Goal: Task Accomplishment & Management: Complete application form

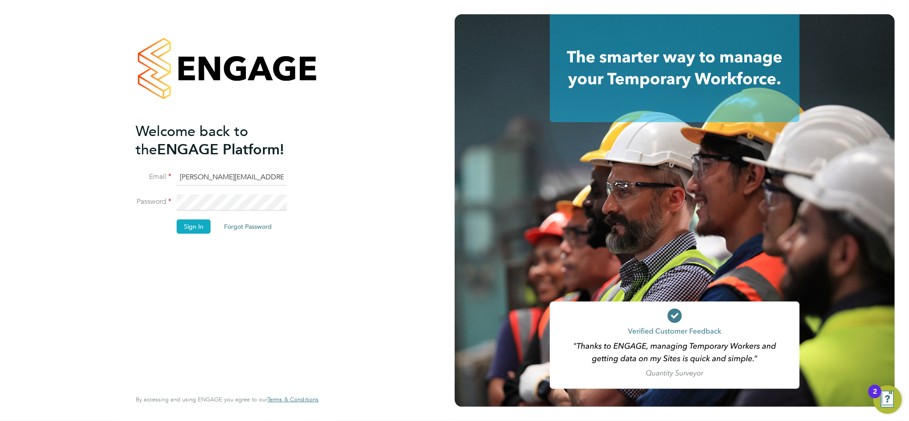
click at [203, 232] on button "Sign In" at bounding box center [194, 226] width 34 height 14
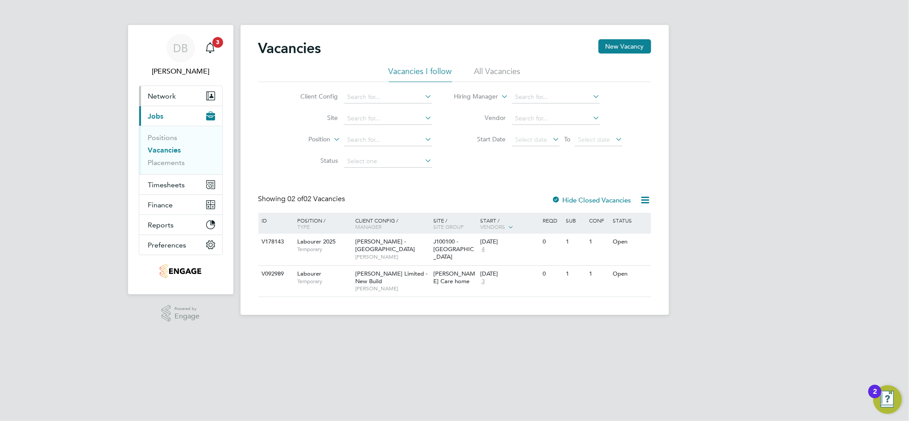
click at [157, 93] on span "Network" at bounding box center [162, 96] width 28 height 8
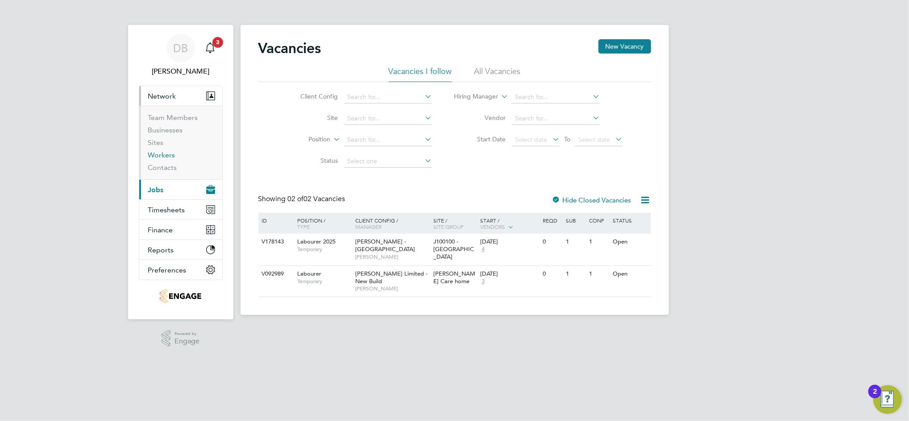
click at [166, 156] on link "Workers" at bounding box center [161, 155] width 27 height 8
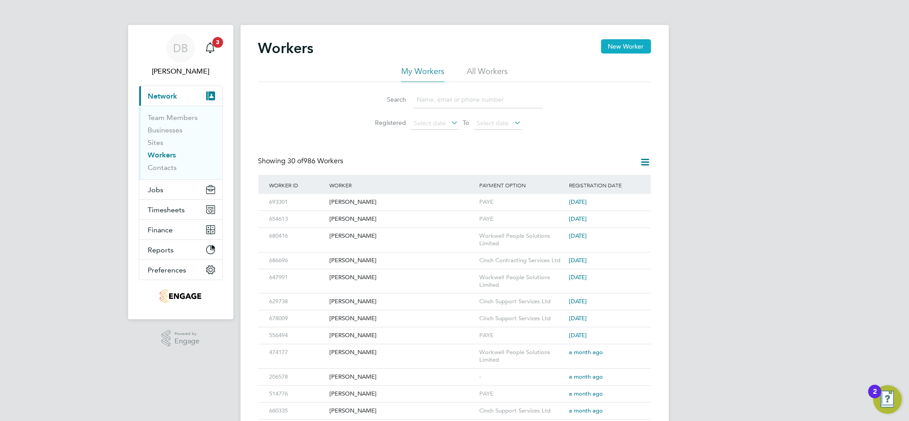
click at [617, 49] on button "New Worker" at bounding box center [626, 46] width 50 height 14
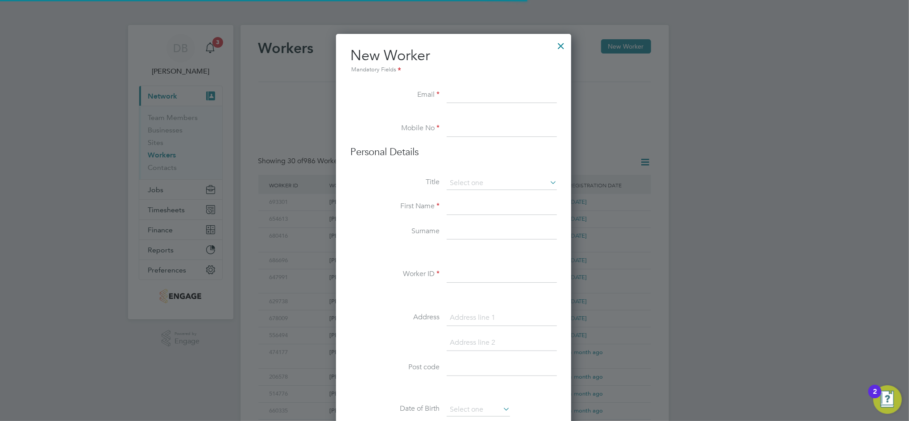
scroll to position [758, 236]
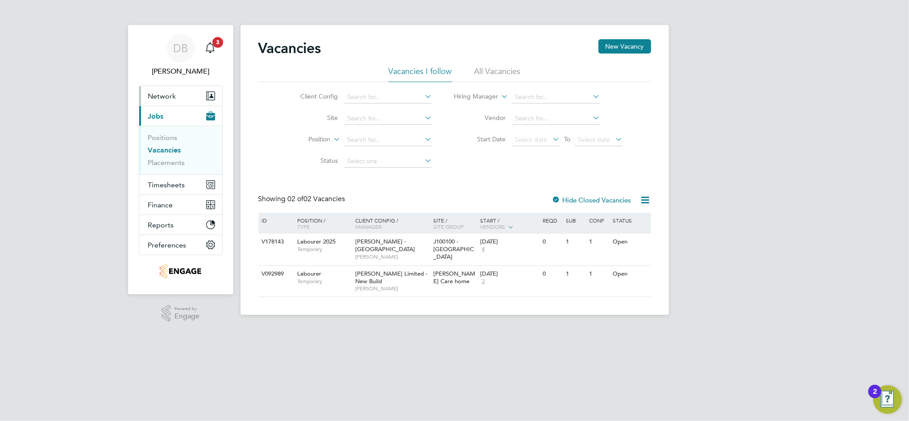
click at [166, 95] on span "Network" at bounding box center [162, 96] width 28 height 8
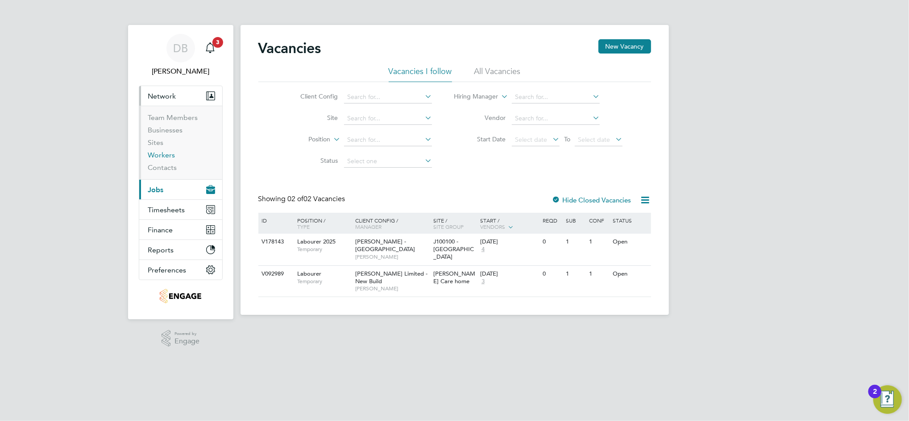
click at [158, 152] on link "Workers" at bounding box center [161, 155] width 27 height 8
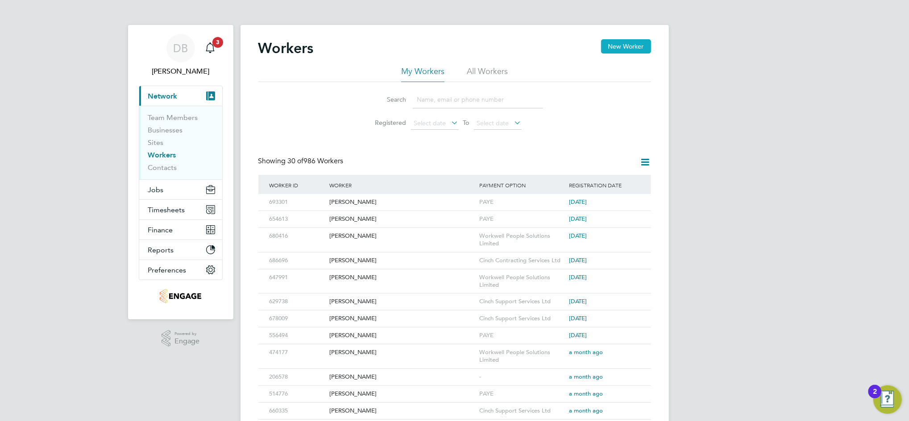
click at [605, 43] on button "New Worker" at bounding box center [626, 46] width 50 height 14
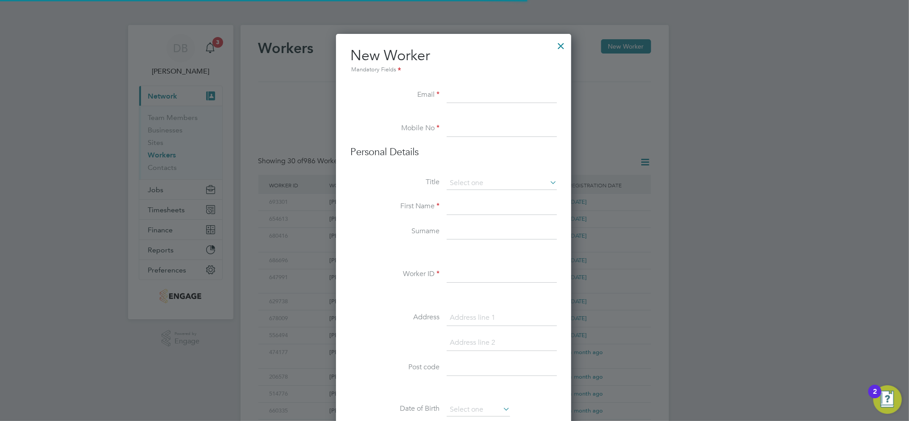
scroll to position [758, 236]
paste input "[EMAIL_ADDRESS][DOMAIN_NAME]"
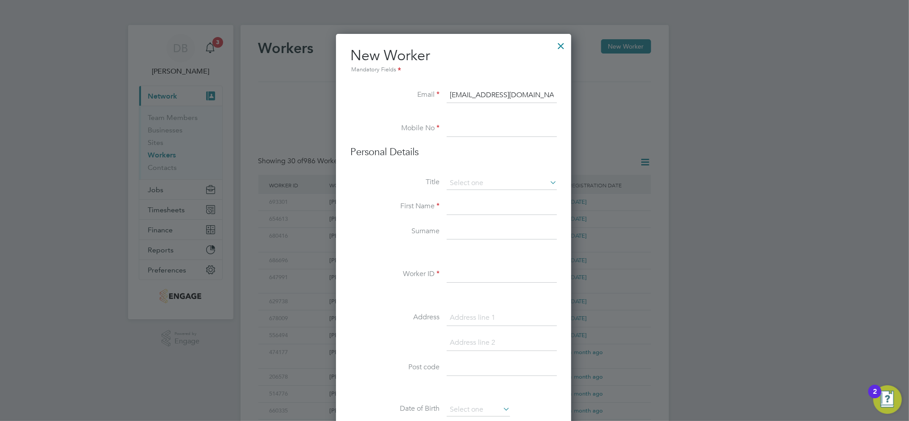
type input "[EMAIL_ADDRESS][DOMAIN_NAME]"
click at [458, 132] on input at bounding box center [502, 129] width 110 height 16
paste input "7496 310958"
type input "07496 310958"
click at [454, 190] on li "Mr" at bounding box center [501, 196] width 111 height 12
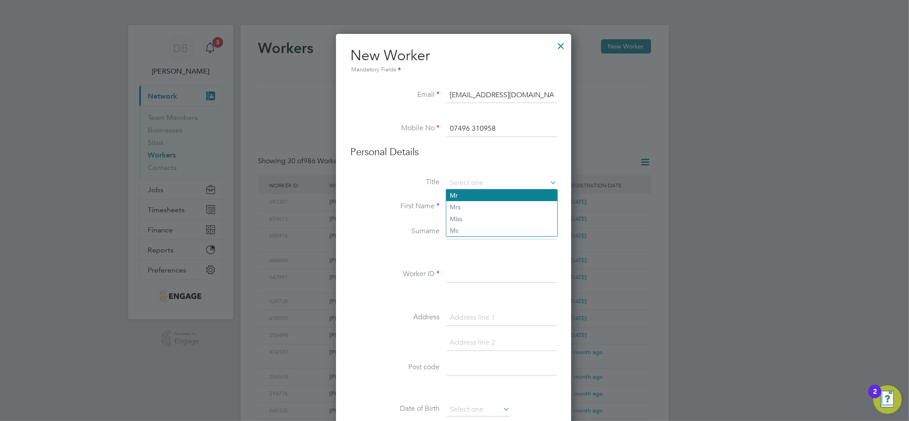
type input "Mr"
click at [460, 208] on input at bounding box center [502, 207] width 110 height 16
type input "[PERSON_NAME]"
paste input "488690"
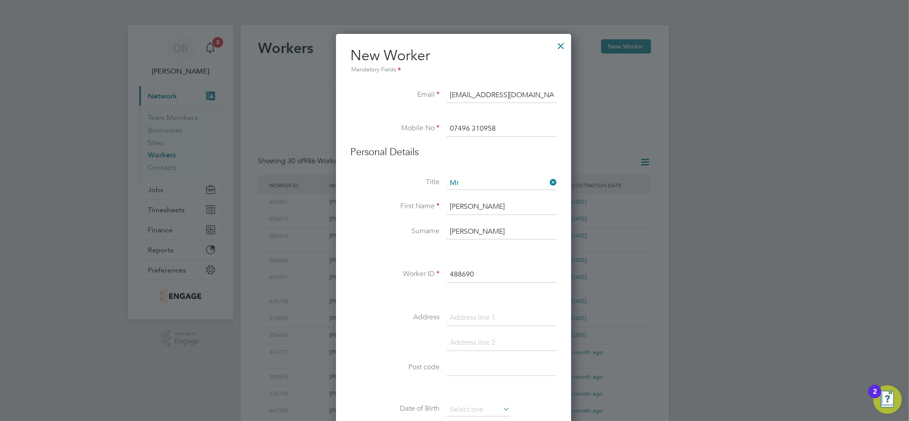
type input "488690"
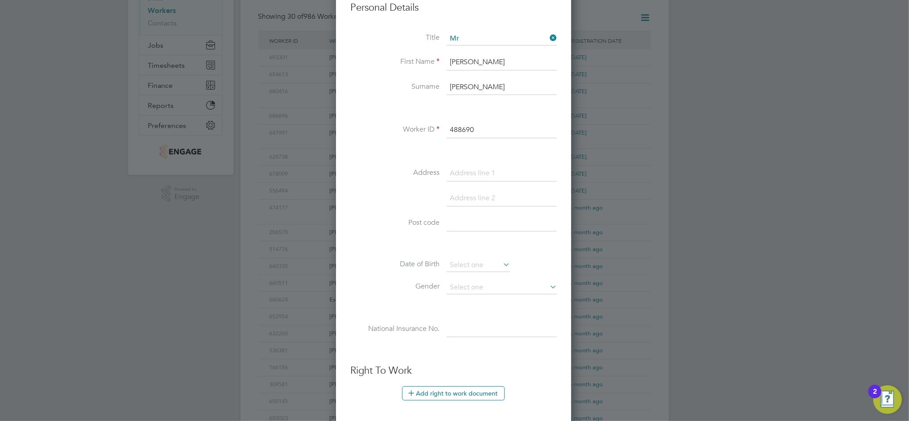
scroll to position [170, 0]
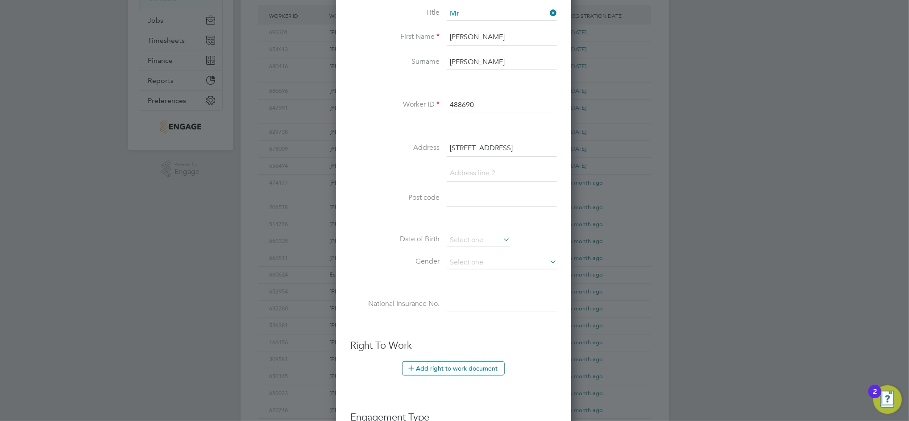
type input "[STREET_ADDRESS]"
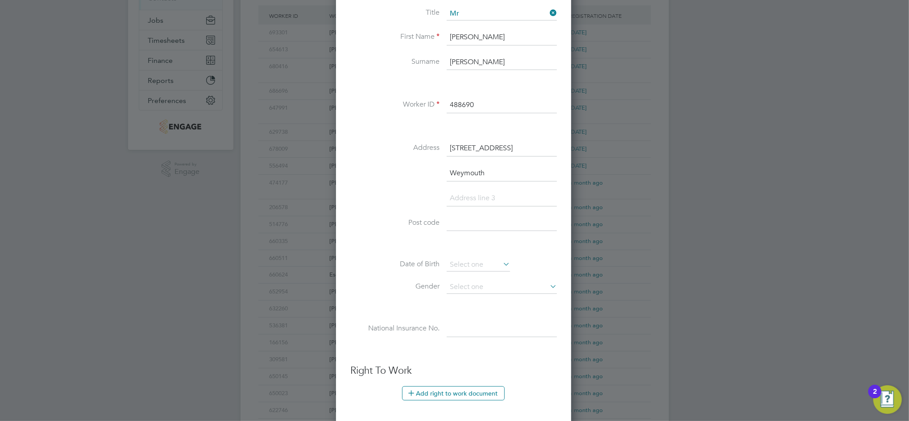
type input "Weymouth"
type input "DT4 7HN"
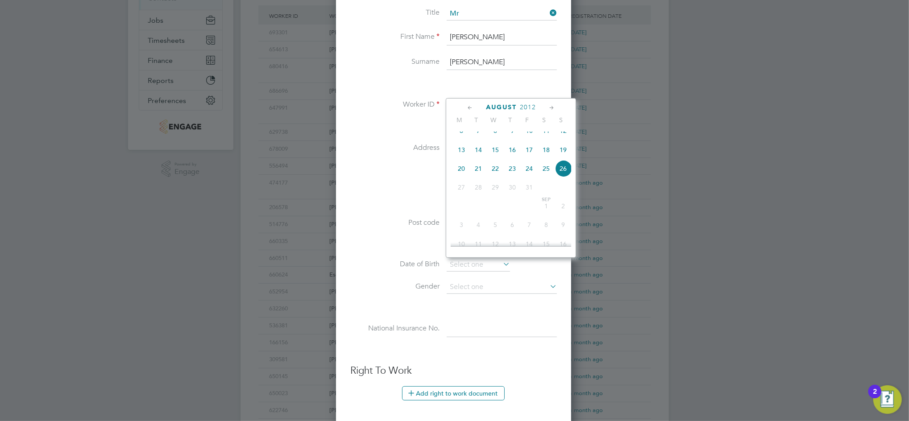
click at [527, 107] on span "2012" at bounding box center [528, 108] width 16 height 8
click at [460, 135] on span "1991" at bounding box center [461, 128] width 17 height 17
click at [470, 108] on icon at bounding box center [470, 108] width 8 height 10
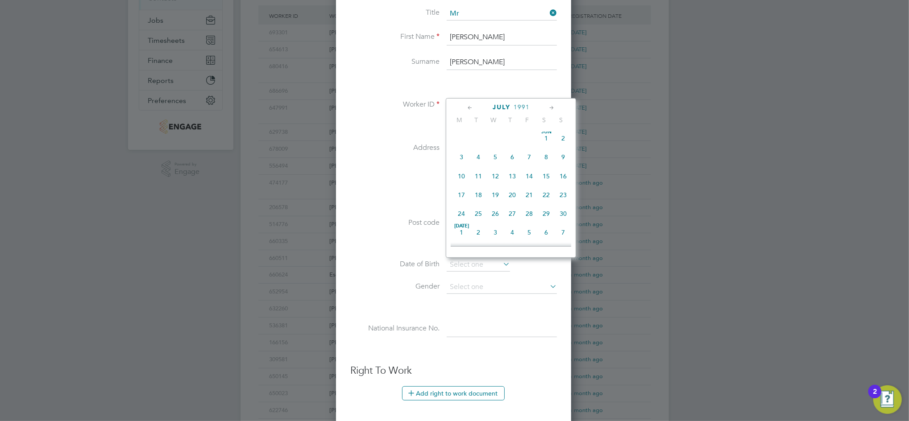
click at [470, 108] on icon at bounding box center [470, 108] width 8 height 10
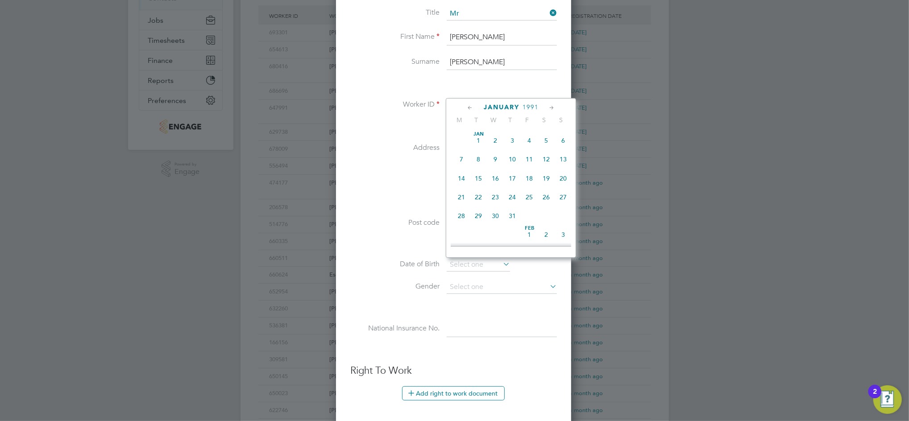
click at [515, 158] on span "10" at bounding box center [512, 159] width 17 height 17
type input "[DATE]"
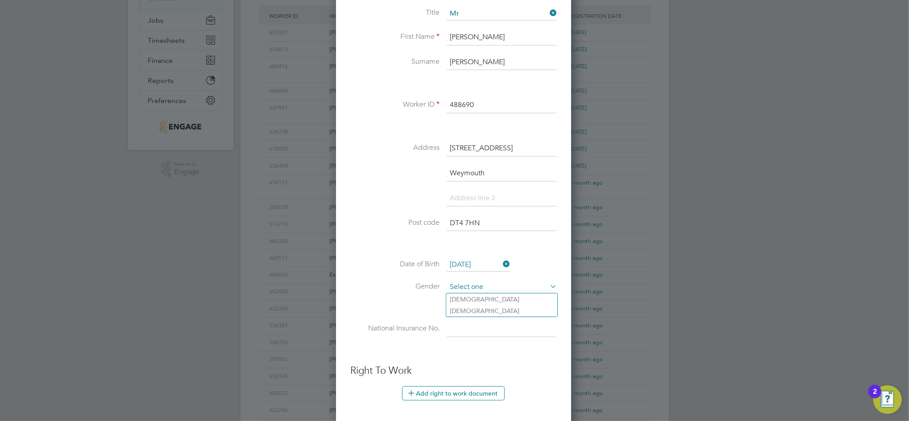
click at [476, 288] on input at bounding box center [502, 287] width 110 height 13
click at [461, 298] on li "[DEMOGRAPHIC_DATA]" at bounding box center [501, 300] width 111 height 12
type input "[DEMOGRAPHIC_DATA]"
click at [462, 330] on input at bounding box center [502, 329] width 110 height 16
click at [462, 327] on input at bounding box center [502, 329] width 110 height 16
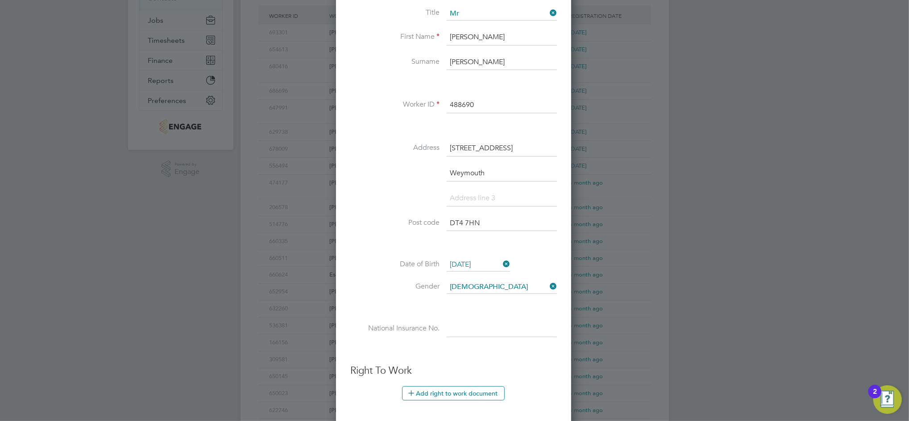
paste input "JR425578C"
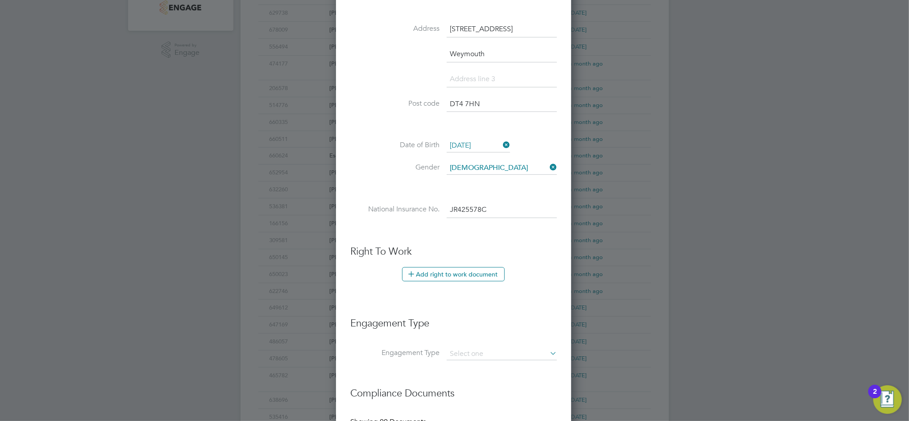
scroll to position [348, 0]
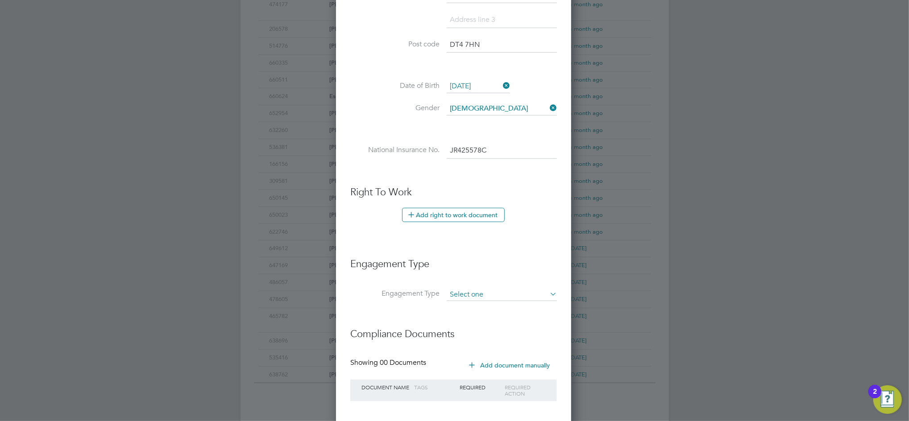
type input "JR 42 55 78 C"
click at [486, 296] on input at bounding box center [502, 295] width 110 height 12
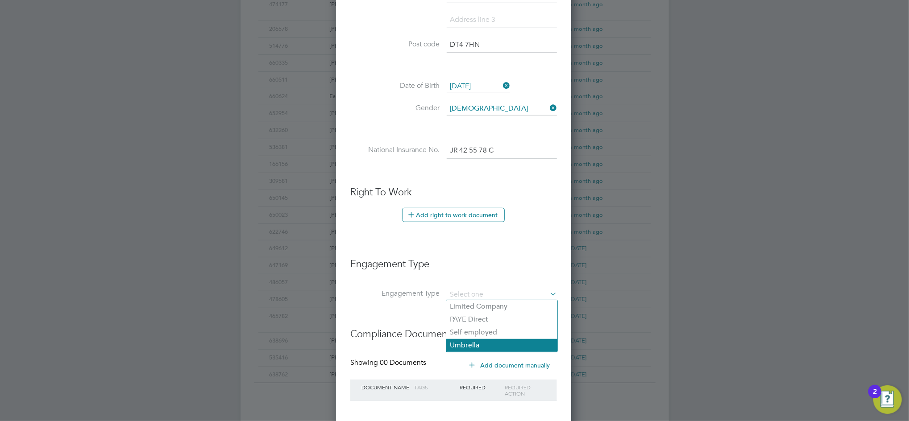
click at [475, 340] on li "Umbrella" at bounding box center [501, 345] width 111 height 13
type input "Umbrella"
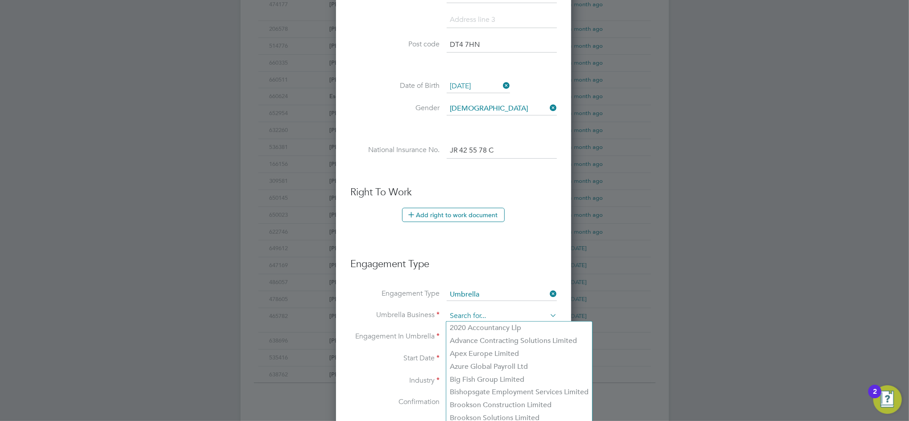
click at [481, 315] on input at bounding box center [502, 316] width 110 height 12
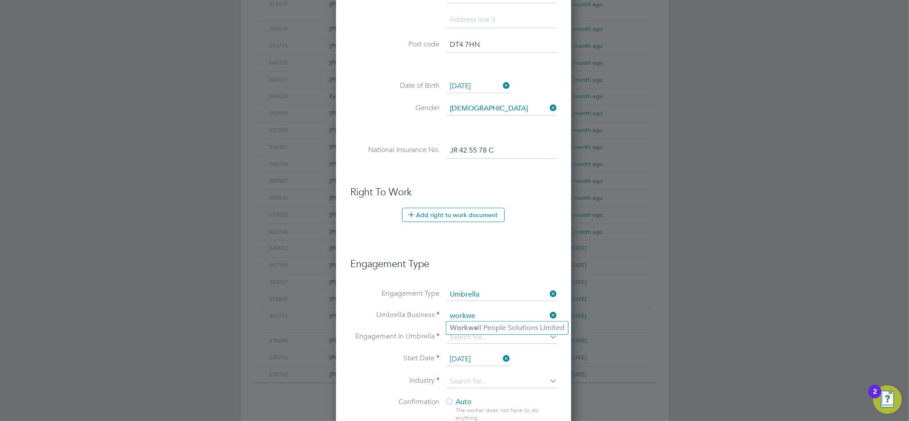
type input "Workwell People Solutions Limited"
click at [553, 261] on h3 "Engagement Type" at bounding box center [453, 260] width 207 height 22
click at [543, 313] on input at bounding box center [502, 316] width 110 height 12
click at [504, 339] on li "Work well People Solutions Limited" at bounding box center [506, 341] width 121 height 13
type input "Workwell People Solutions Limited"
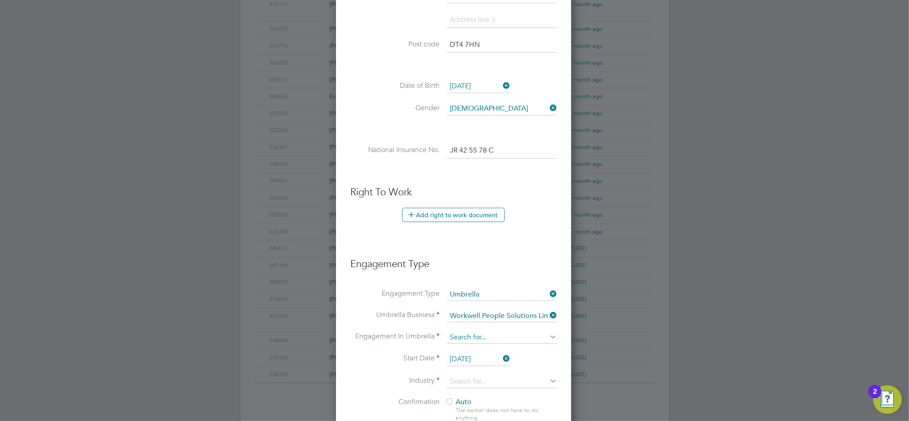
click at [545, 335] on input at bounding box center [502, 337] width 110 height 12
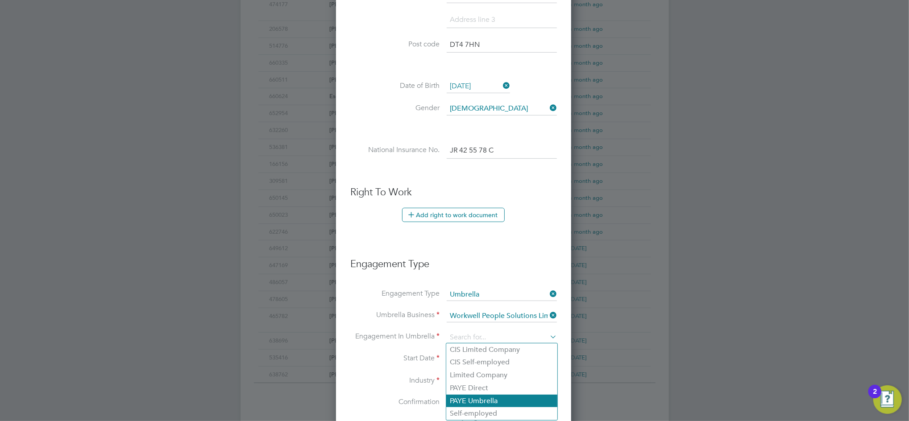
click at [482, 402] on li "PAYE Umbrella" at bounding box center [501, 401] width 111 height 13
type input "PAYE Umbrella"
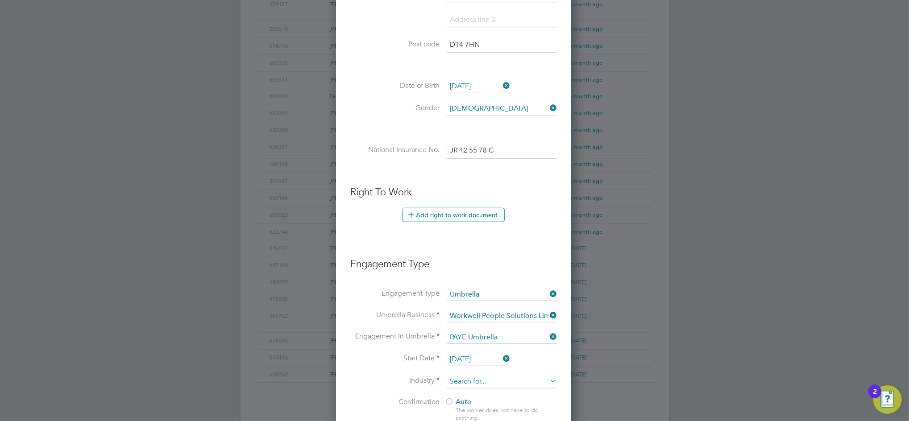
click at [489, 383] on input at bounding box center [502, 381] width 110 height 13
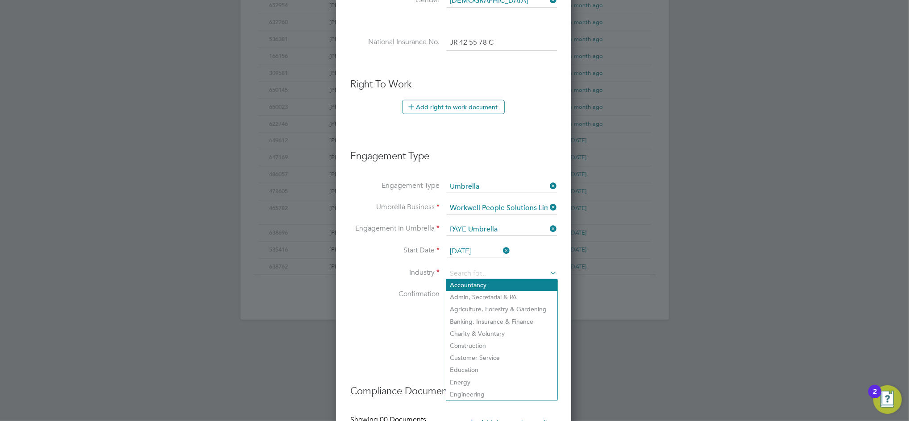
scroll to position [467, 0]
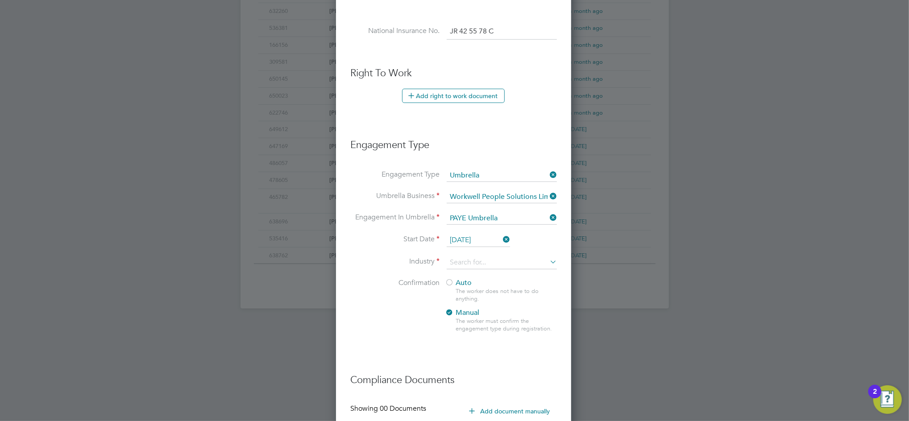
click at [469, 338] on li "Construction" at bounding box center [501, 335] width 111 height 12
type input "Construction"
click at [447, 283] on div at bounding box center [449, 283] width 9 height 9
drag, startPoint x: 368, startPoint y: 310, endPoint x: 395, endPoint y: 311, distance: 27.3
click at [370, 310] on li "Confirmation Auto The worker does not have to do anything. Manual The worker mu…" at bounding box center [453, 312] width 207 height 69
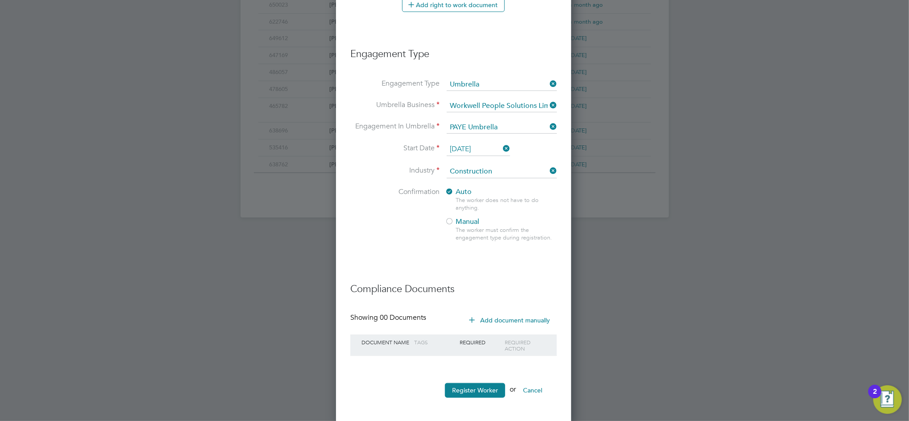
scroll to position [560, 0]
click at [475, 318] on icon at bounding box center [471, 317] width 7 height 7
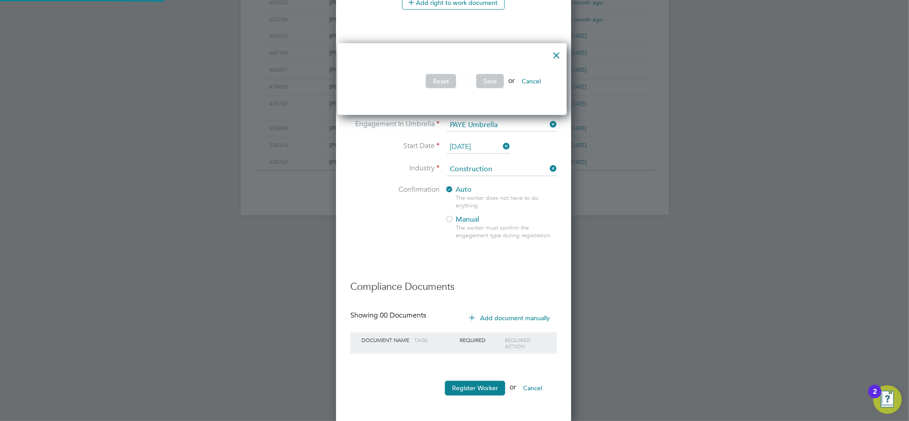
scroll to position [72, 234]
click at [560, 55] on div at bounding box center [556, 53] width 16 height 16
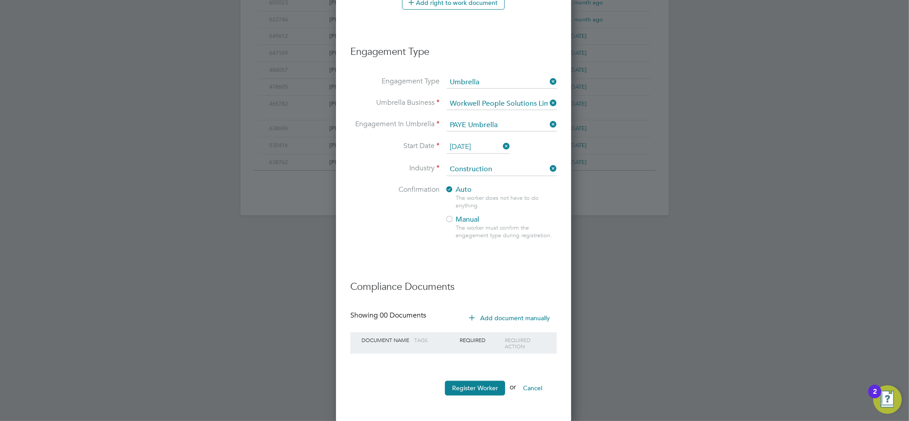
scroll to position [387, 0]
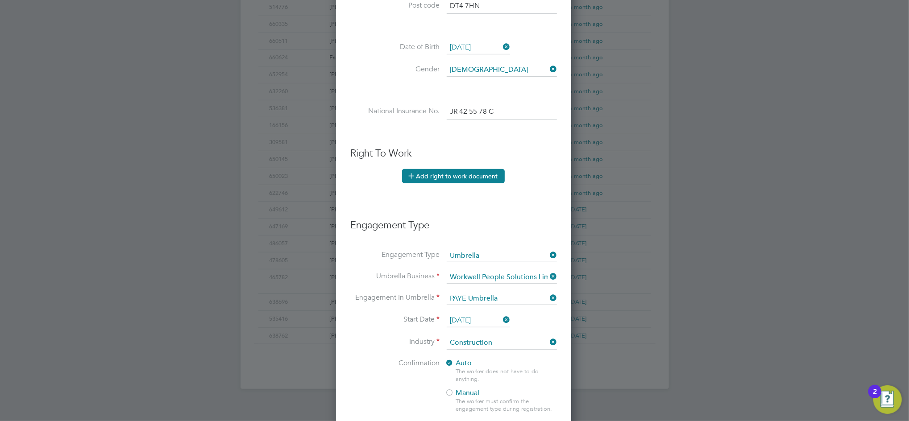
click at [459, 176] on button "Add right to work document" at bounding box center [453, 176] width 103 height 14
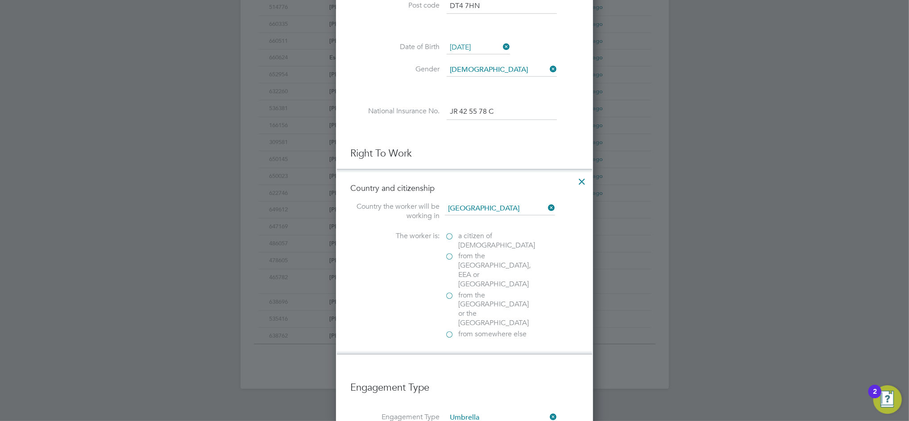
scroll to position [1082, 257]
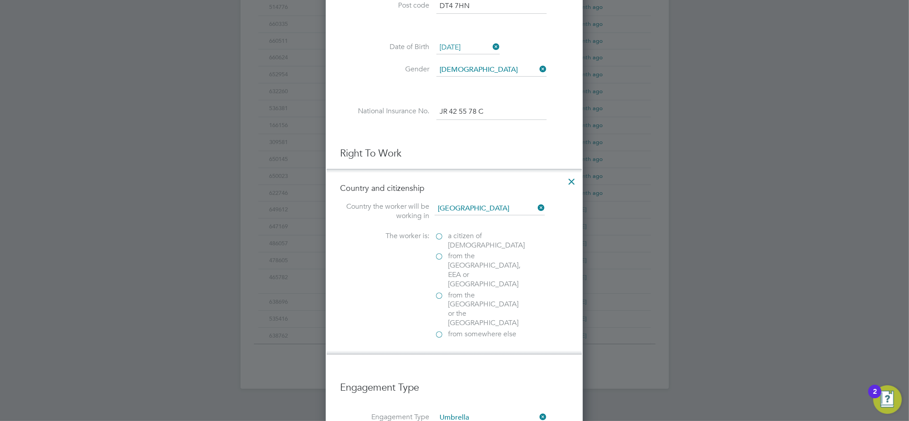
click at [439, 233] on label "a citizen of [DEMOGRAPHIC_DATA]" at bounding box center [479, 241] width 89 height 19
click at [0, 0] on input "a citizen of [DEMOGRAPHIC_DATA]" at bounding box center [0, 0] width 0 height 0
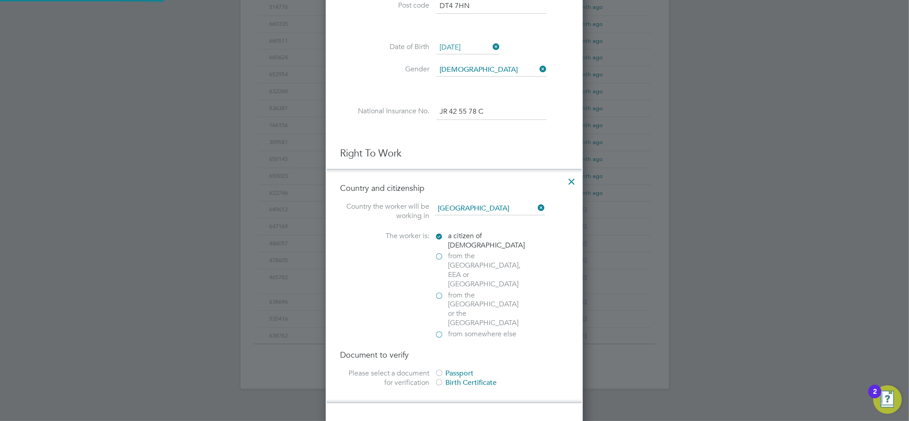
scroll to position [1131, 257]
click at [438, 369] on div at bounding box center [439, 373] width 9 height 9
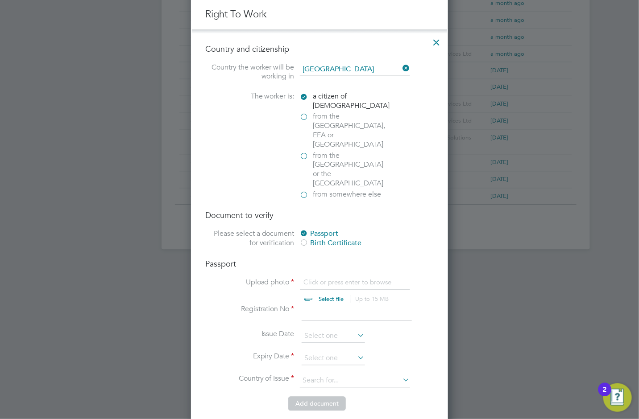
scroll to position [565, 0]
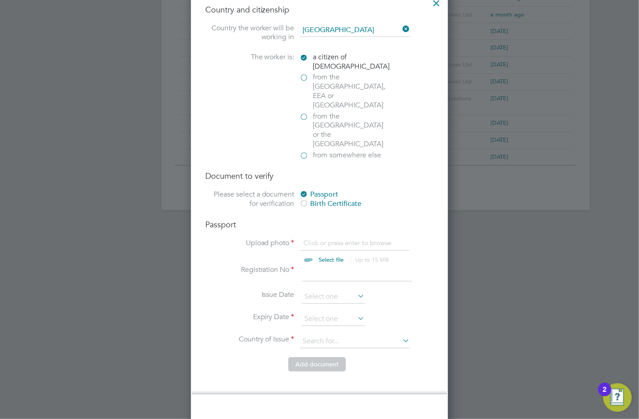
click at [327, 239] on input "file" at bounding box center [340, 252] width 140 height 27
type input "C:\fakepath\[PERSON_NAME] - passport.jpg"
click at [334, 266] on input at bounding box center [357, 274] width 110 height 16
type input "512833073"
click at [327, 291] on input at bounding box center [333, 297] width 63 height 13
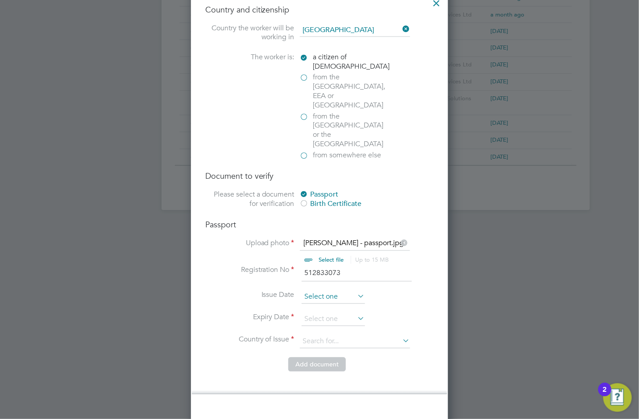
scroll to position [349, 0]
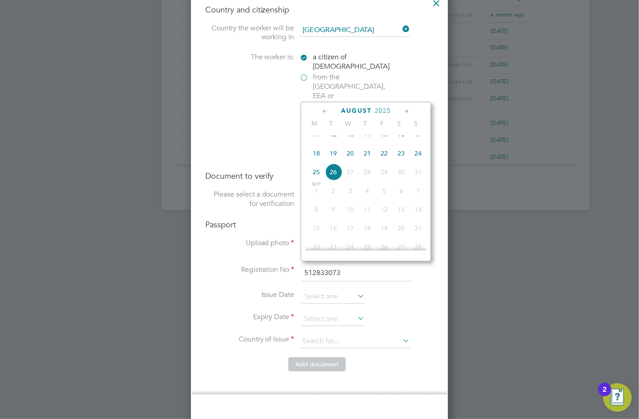
click at [387, 110] on span "2025" at bounding box center [383, 112] width 16 height 8
click at [338, 156] on span "2012" at bounding box center [333, 150] width 17 height 17
click at [405, 114] on icon at bounding box center [406, 112] width 8 height 10
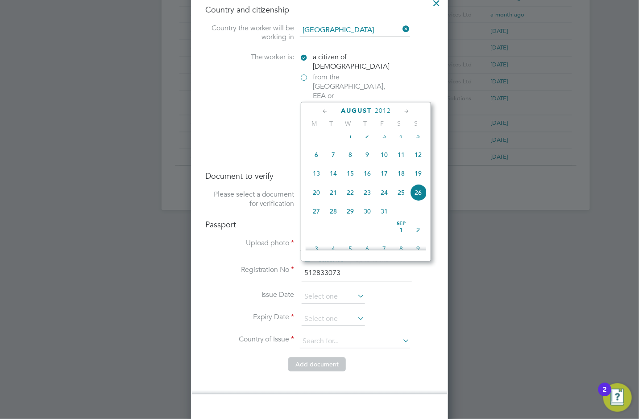
scroll to position [406, 0]
click at [350, 180] on span "12" at bounding box center [350, 171] width 17 height 17
type input "[DATE]"
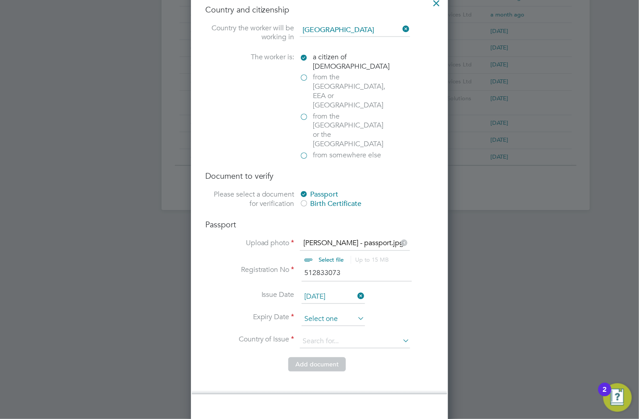
click at [335, 313] on input at bounding box center [333, 319] width 63 height 13
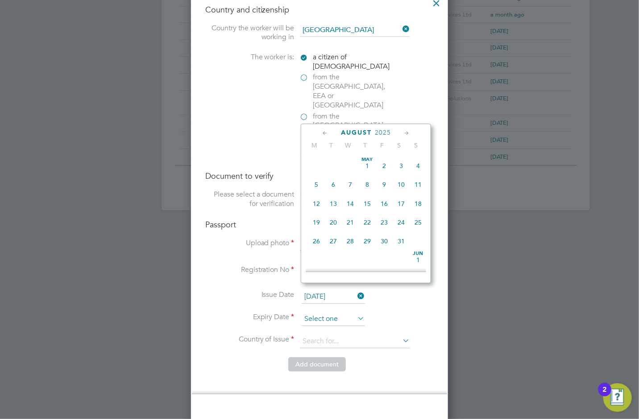
scroll to position [349, 0]
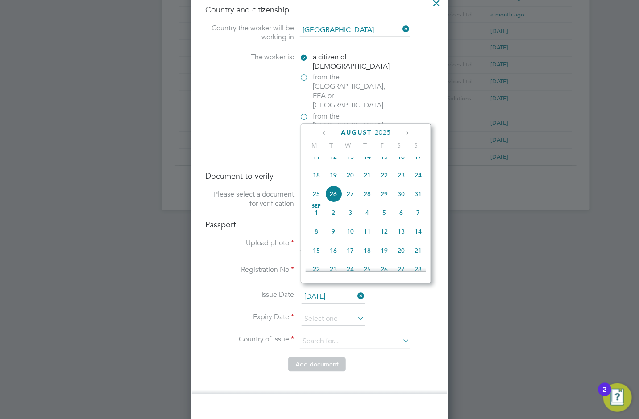
click at [385, 132] on span "2025" at bounding box center [383, 133] width 16 height 8
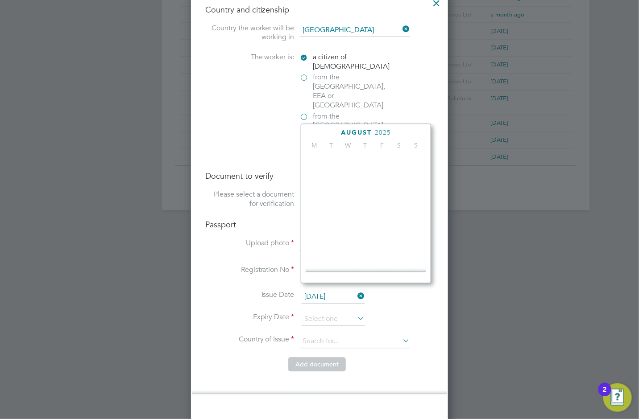
scroll to position [238, 0]
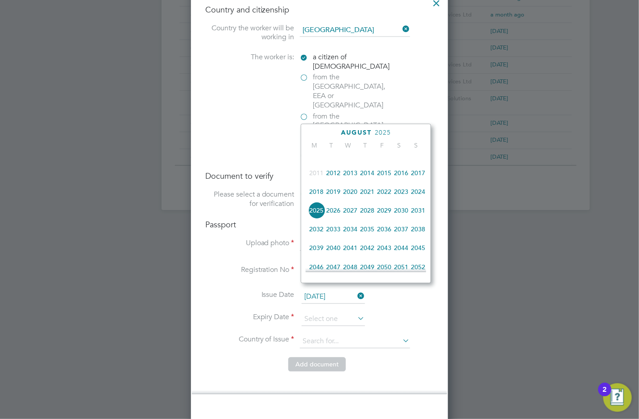
click at [384, 198] on span "2022" at bounding box center [384, 191] width 17 height 17
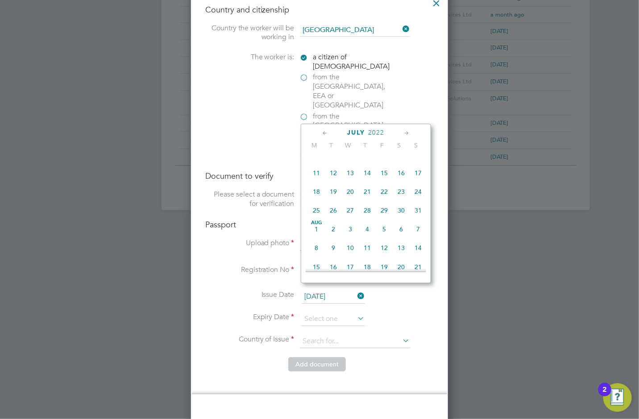
click at [401, 132] on div "[DATE]" at bounding box center [366, 133] width 120 height 8
click at [406, 134] on icon at bounding box center [406, 134] width 8 height 10
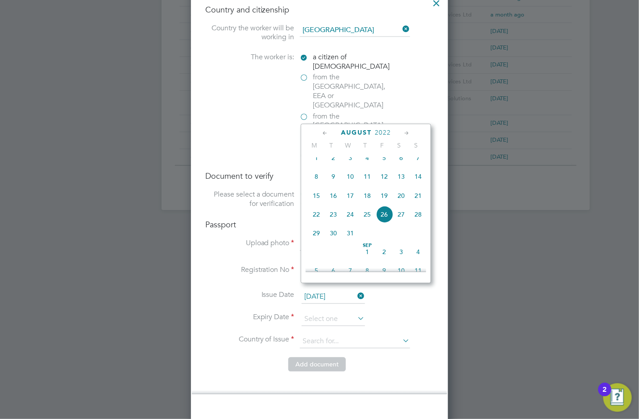
click at [406, 134] on icon at bounding box center [406, 134] width 8 height 10
click at [320, 202] on span "12" at bounding box center [316, 193] width 17 height 17
type input "[DATE]"
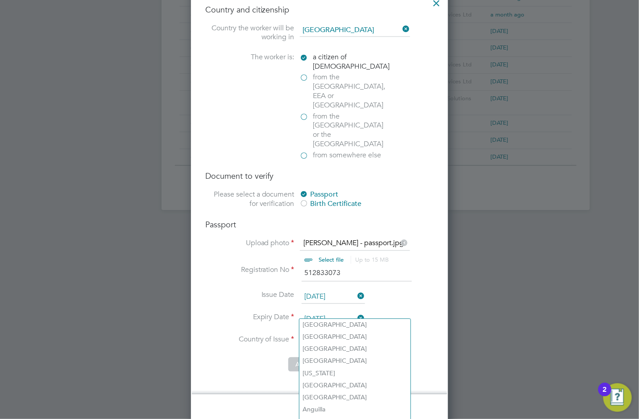
click at [334, 335] on input at bounding box center [355, 341] width 110 height 13
type input "n"
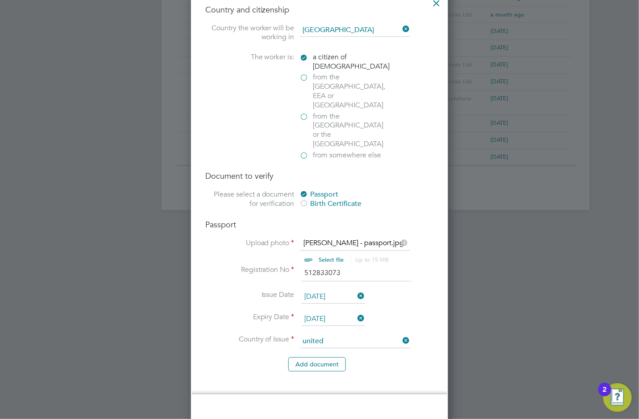
click at [333, 345] on li "[GEOGRAPHIC_DATA]" at bounding box center [361, 350] width 125 height 12
type input "[GEOGRAPHIC_DATA]"
click at [318, 358] on button "Add document" at bounding box center [317, 365] width 58 height 14
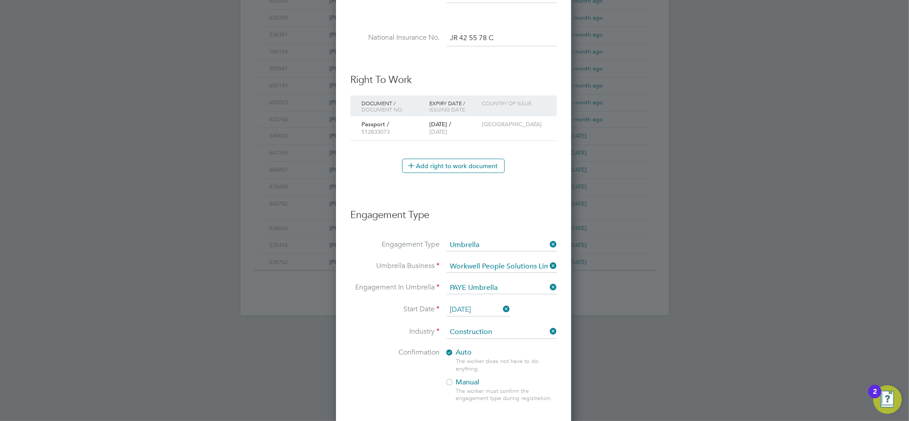
scroll to position [624, 0]
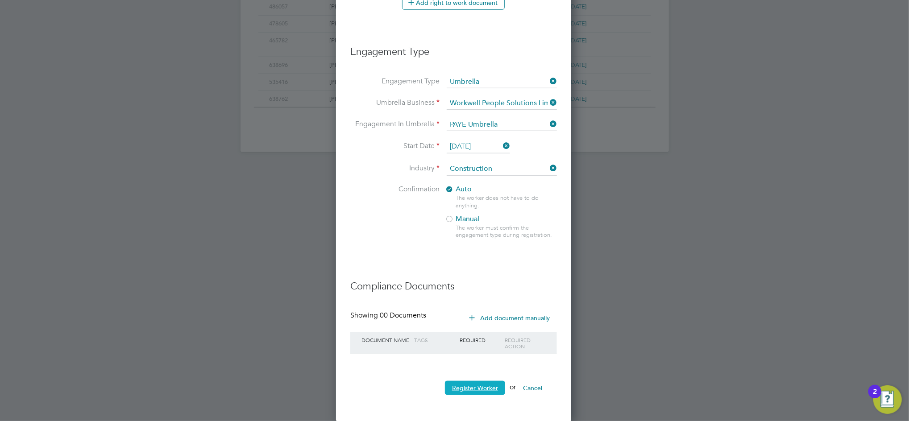
click at [487, 389] on button "Register Worker" at bounding box center [475, 388] width 60 height 14
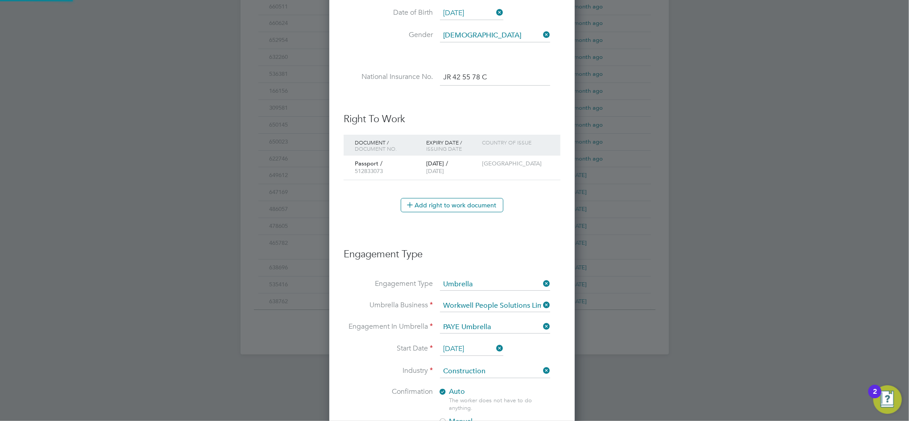
scroll to position [0, 0]
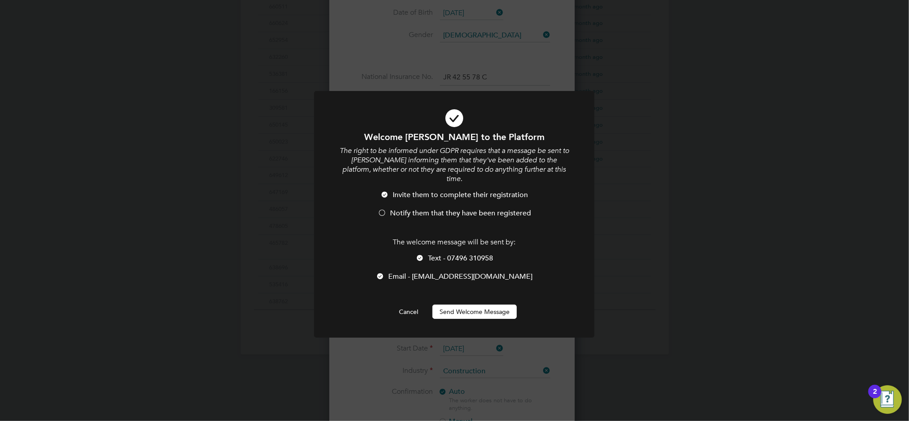
click at [405, 209] on span "Notify them that they have been registered" at bounding box center [460, 213] width 141 height 9
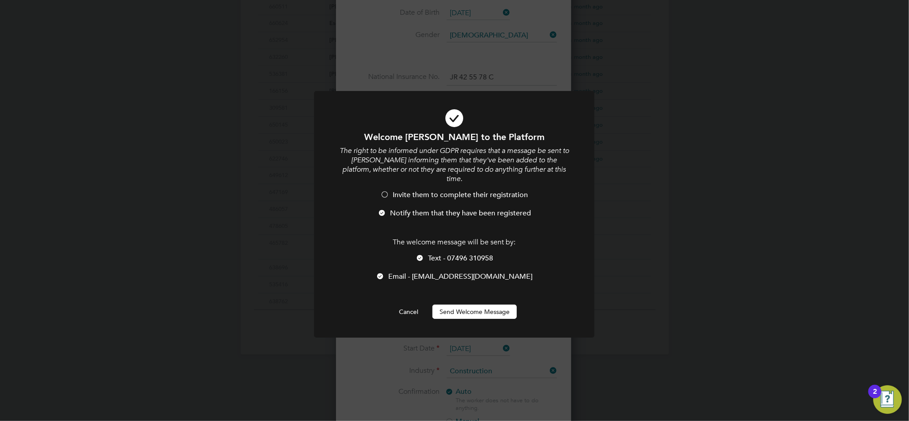
click at [434, 254] on span "Text - 07496 310958" at bounding box center [460, 258] width 65 height 9
click at [480, 305] on button "Send Welcome Message" at bounding box center [474, 312] width 84 height 14
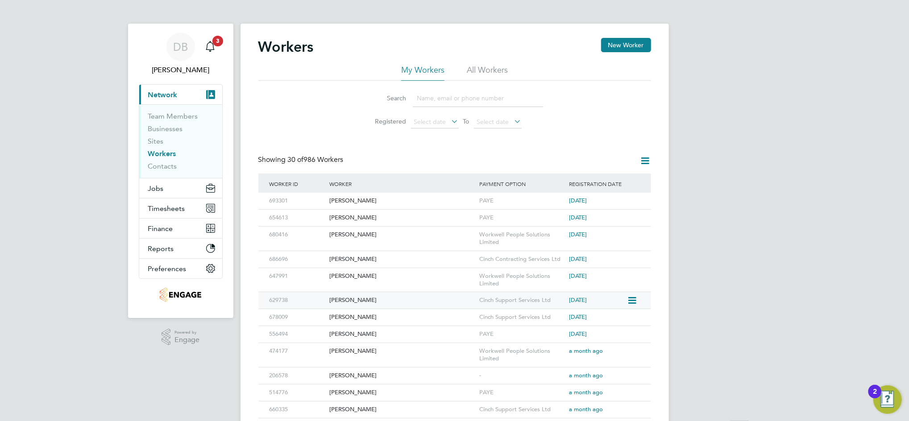
scroll to position [0, 0]
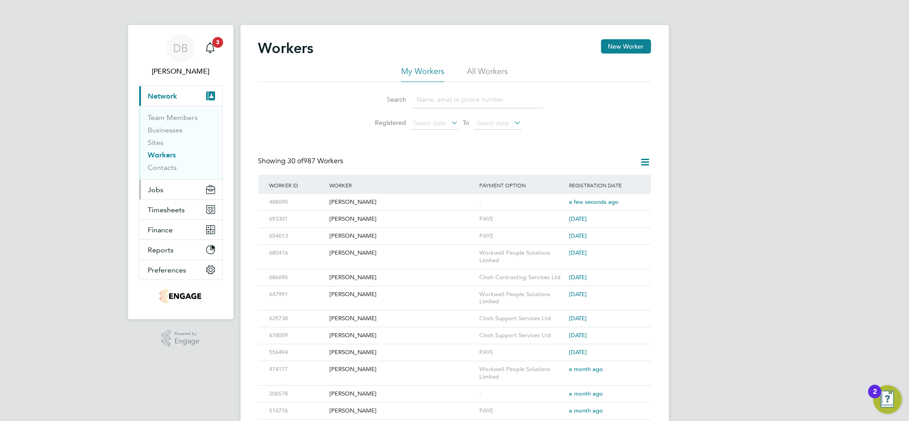
click at [158, 191] on span "Jobs" at bounding box center [156, 190] width 16 height 8
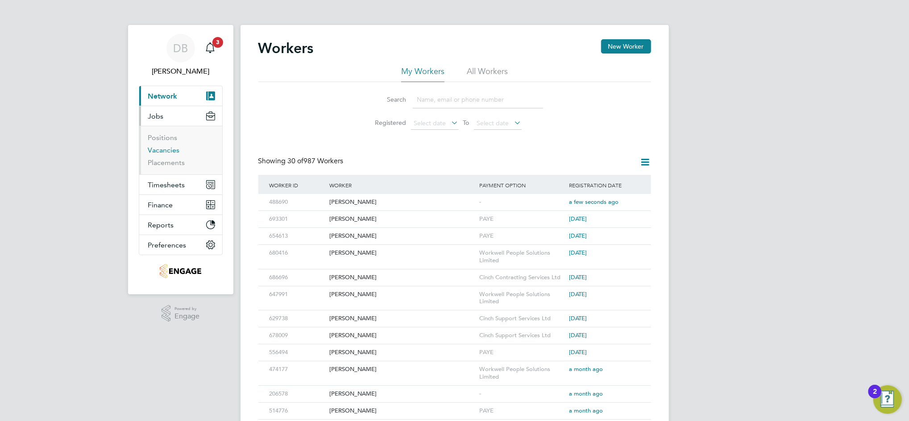
click at [174, 152] on link "Vacancies" at bounding box center [164, 150] width 32 height 8
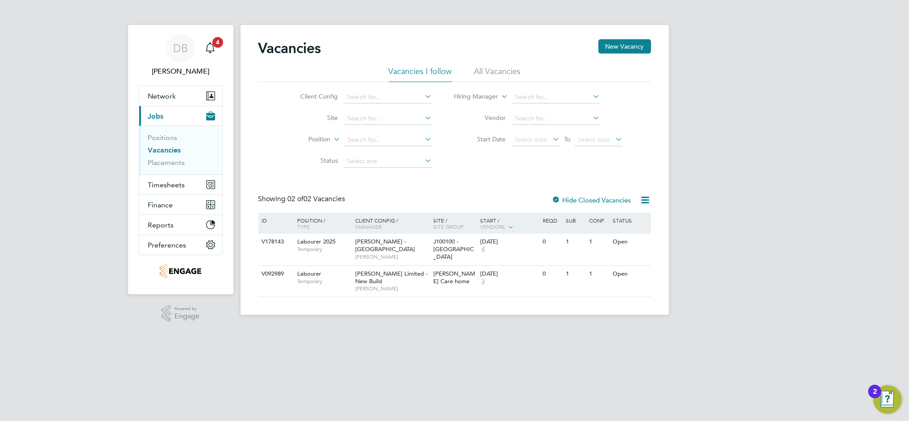
click at [612, 201] on label "Hide Closed Vacancies" at bounding box center [591, 200] width 79 height 8
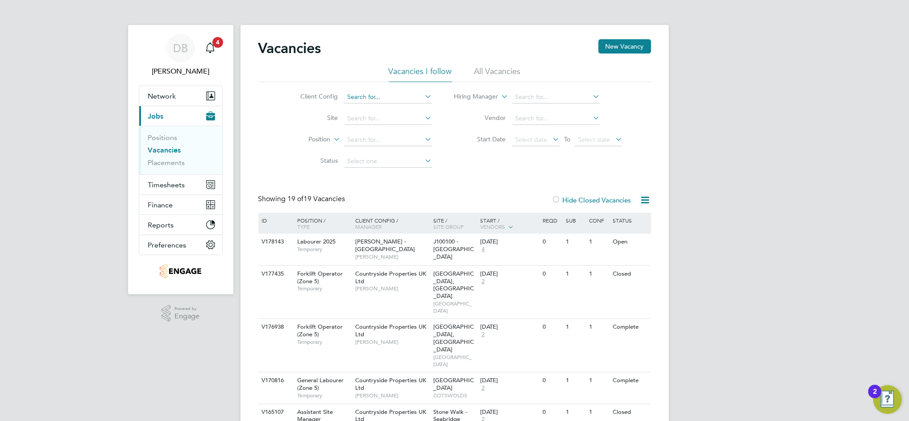
click at [367, 96] on input at bounding box center [388, 97] width 88 height 12
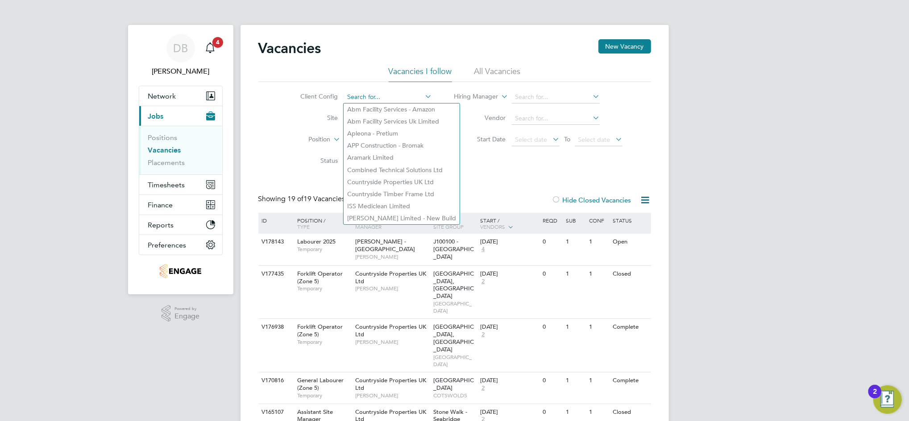
type input "Abm Facility Services - Amazon"
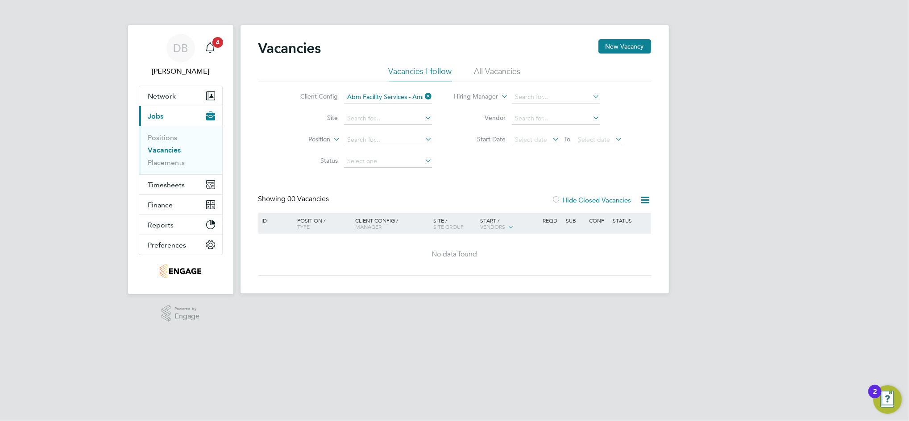
click at [423, 99] on icon at bounding box center [423, 96] width 0 height 12
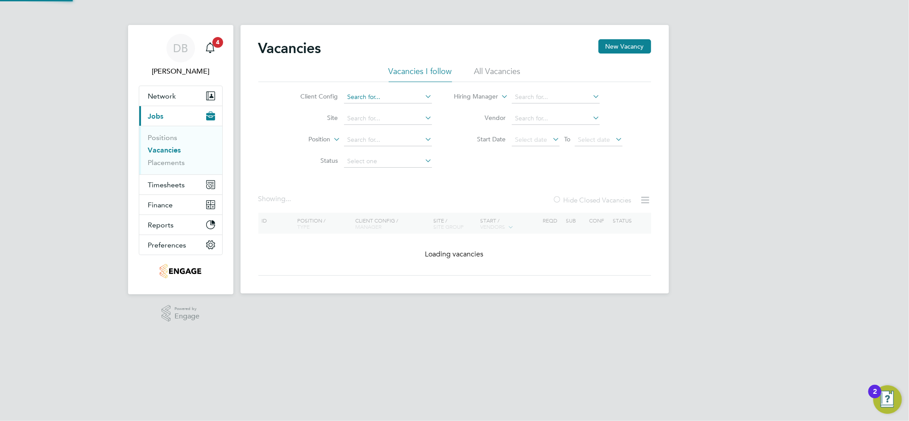
click at [413, 99] on input at bounding box center [388, 97] width 88 height 12
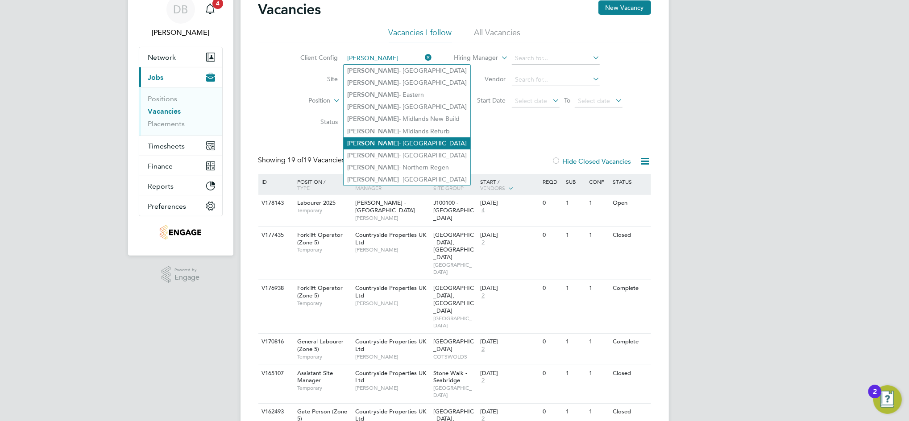
scroll to position [59, 0]
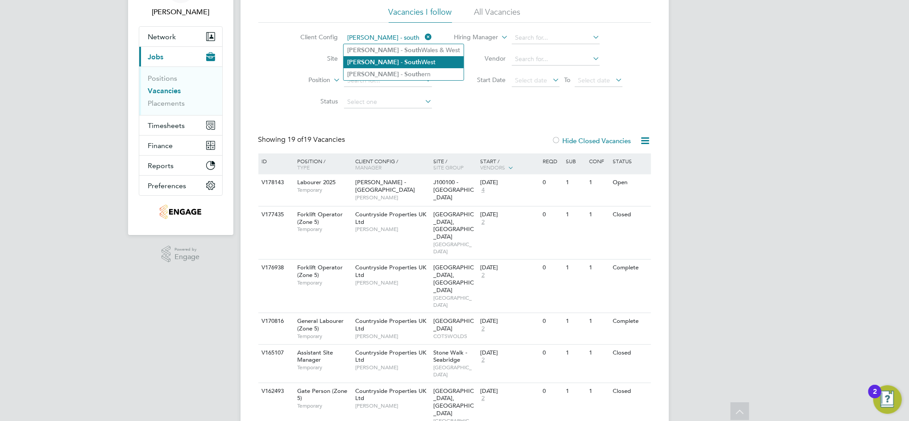
type input "[PERSON_NAME] - [GEOGRAPHIC_DATA]"
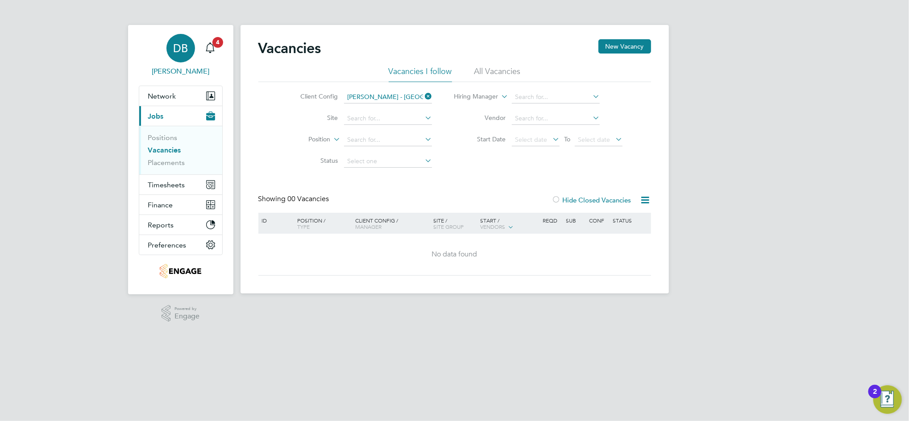
click at [179, 50] on span "DB" at bounding box center [180, 48] width 15 height 12
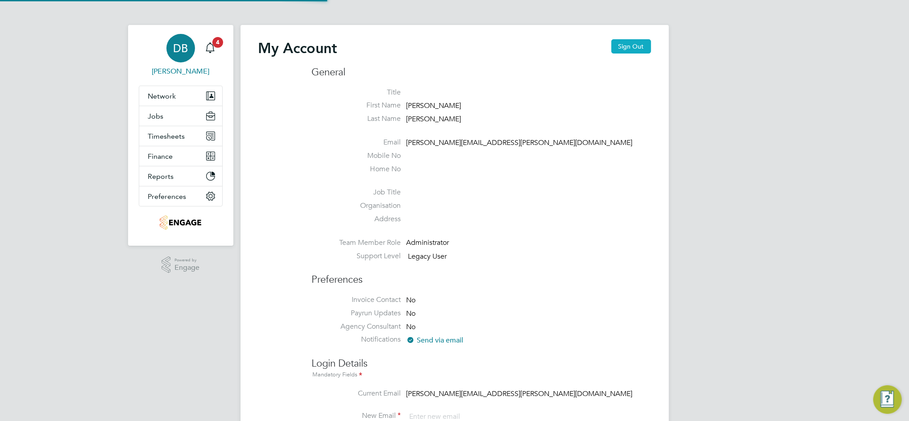
type input "[PERSON_NAME][EMAIL_ADDRESS][PERSON_NAME][DOMAIN_NAME]"
click at [635, 48] on button "Sign Out" at bounding box center [631, 46] width 40 height 14
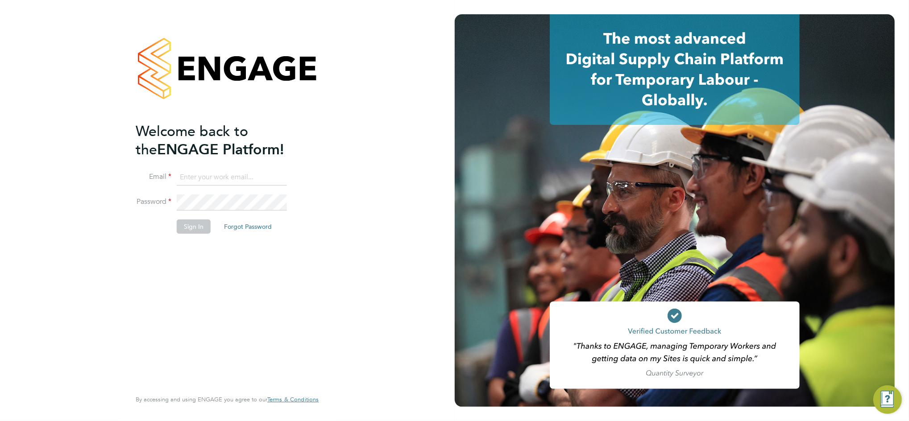
type input "[PERSON_NAME][EMAIL_ADDRESS][PERSON_NAME][DOMAIN_NAME]"
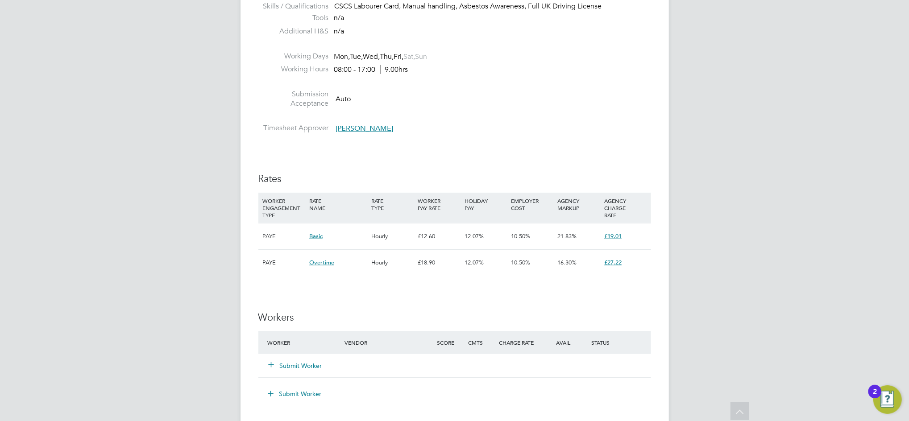
scroll to position [476, 0]
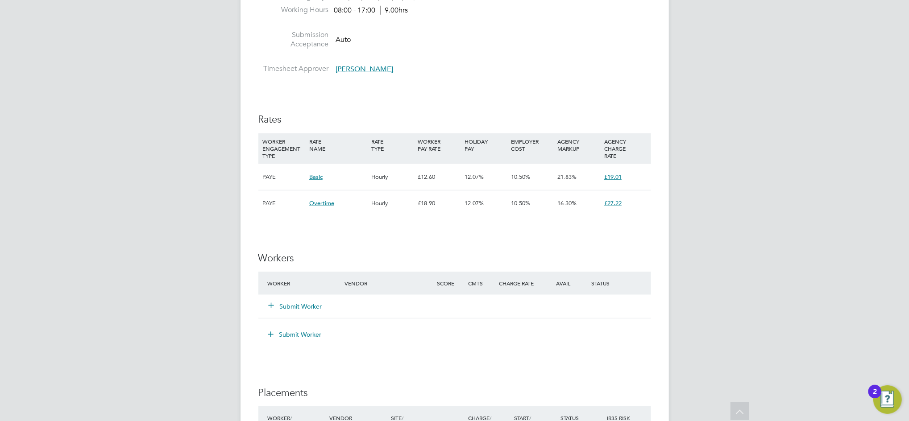
click at [306, 309] on button "Submit Worker" at bounding box center [296, 306] width 54 height 9
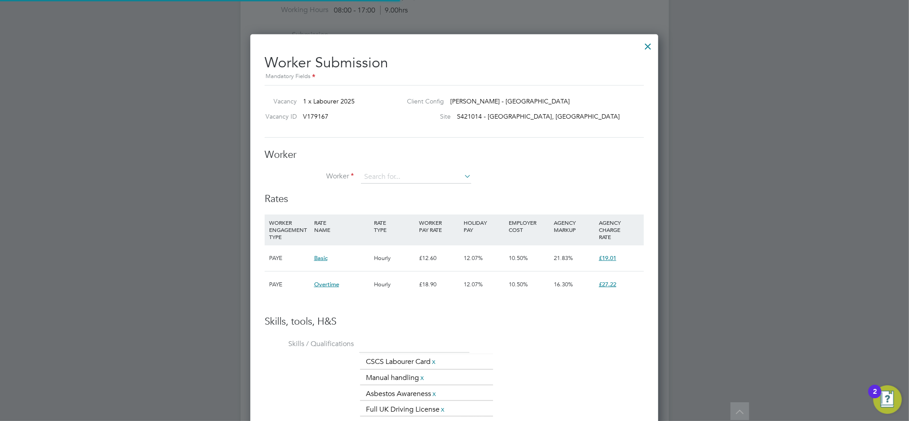
scroll to position [27, 60]
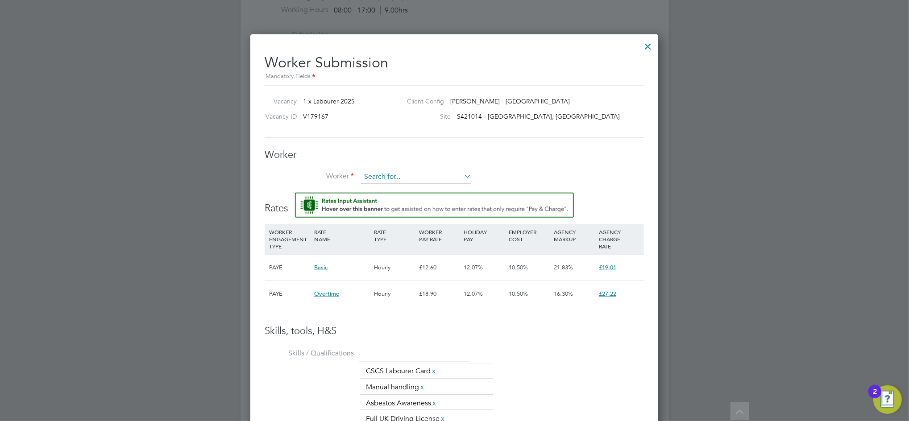
click at [390, 177] on input at bounding box center [416, 176] width 110 height 13
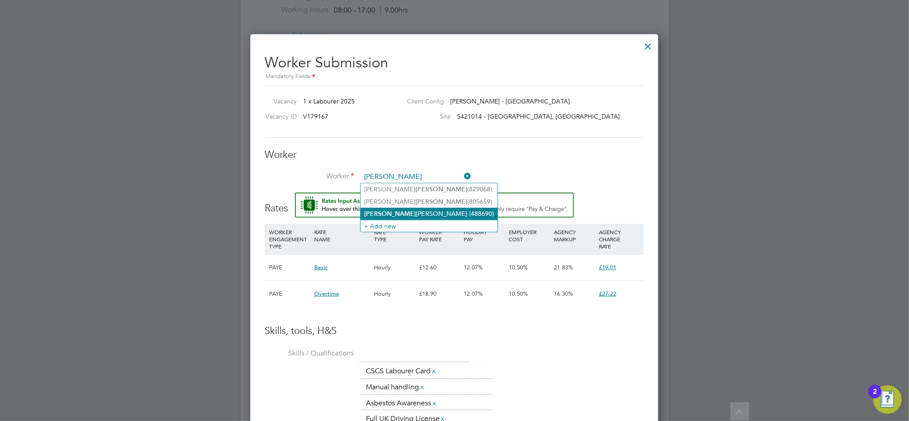
click at [394, 208] on li "Mitchell Kenny (488690)" at bounding box center [428, 214] width 137 height 12
type input "Mitchell Kenny (488690)"
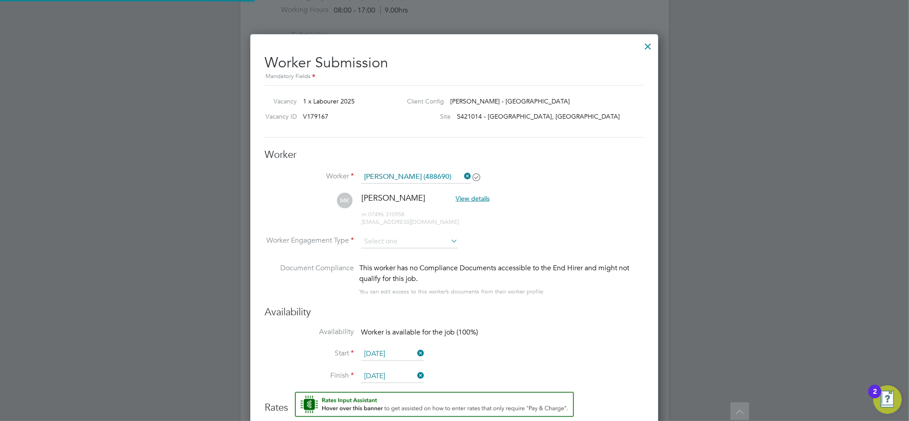
scroll to position [823, 408]
click at [415, 238] on input at bounding box center [409, 241] width 97 height 13
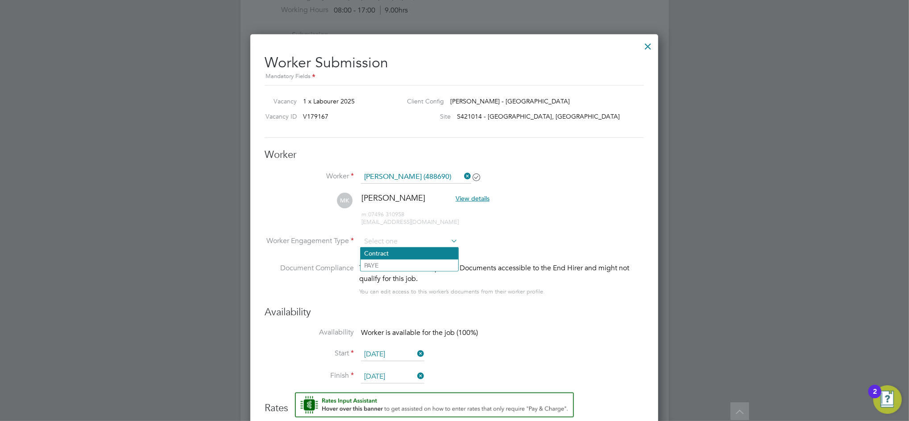
click at [381, 251] on li "Contract" at bounding box center [409, 254] width 98 height 12
type input "Contract"
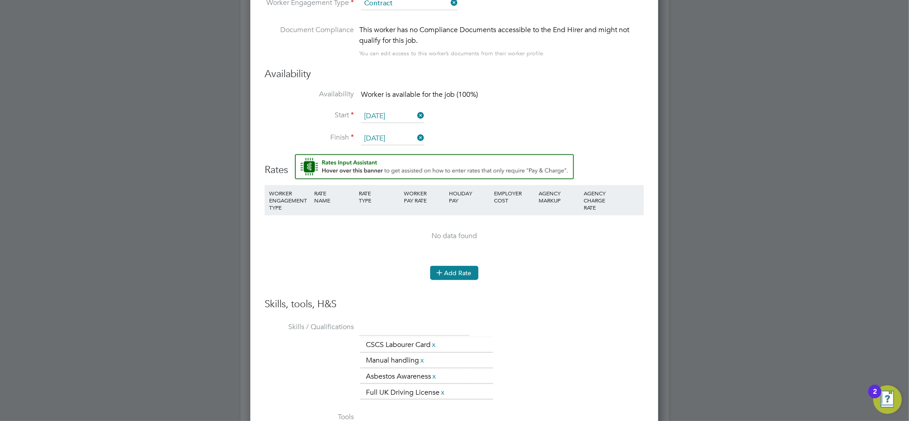
click at [461, 268] on button "Add Rate" at bounding box center [454, 273] width 48 height 14
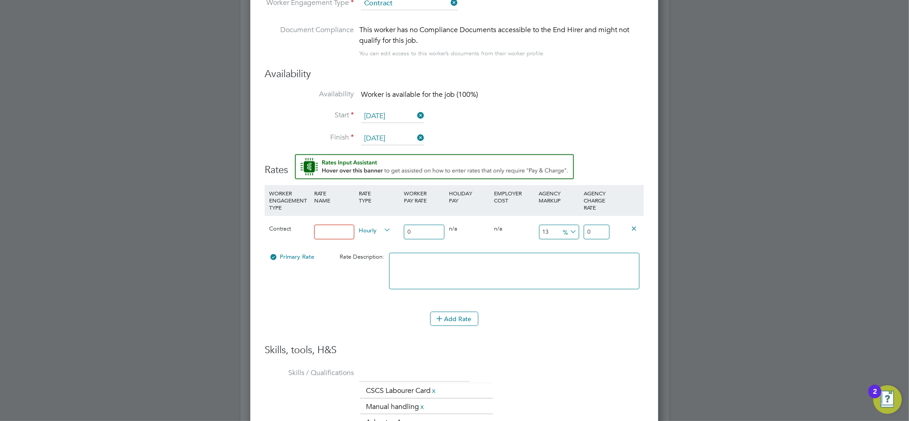
click at [343, 232] on input at bounding box center [334, 232] width 41 height 15
type input "BAsic"
type input "1"
type input "1.13"
type input "14"
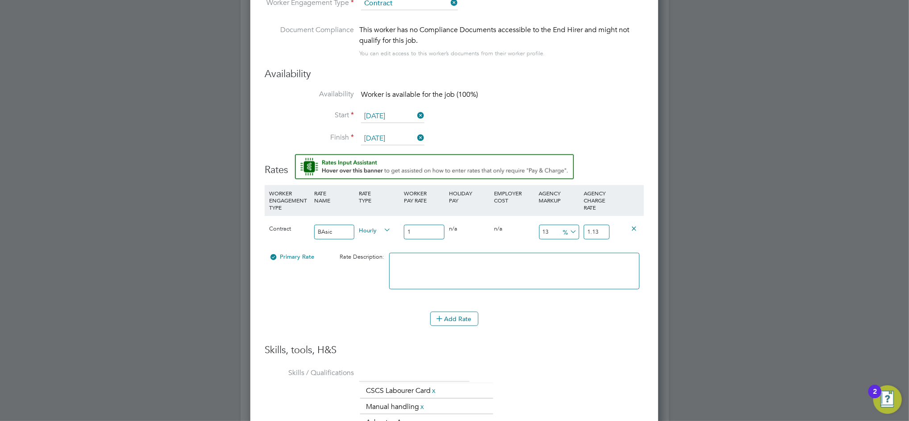
type input "15.82"
type input "14.8"
type input "16.724"
type input "14.85"
type input "16.7805"
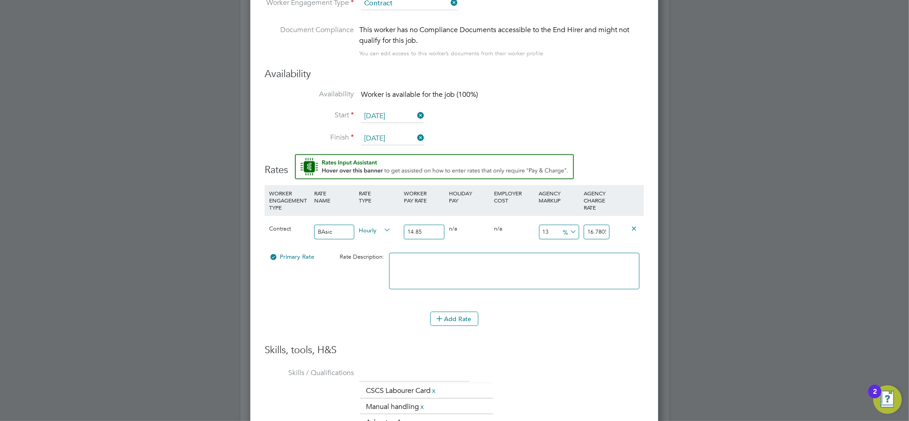
type input "14.85"
type input "-93.26599326599326"
type input "1"
type input "27.946127946127945"
type input "19.0"
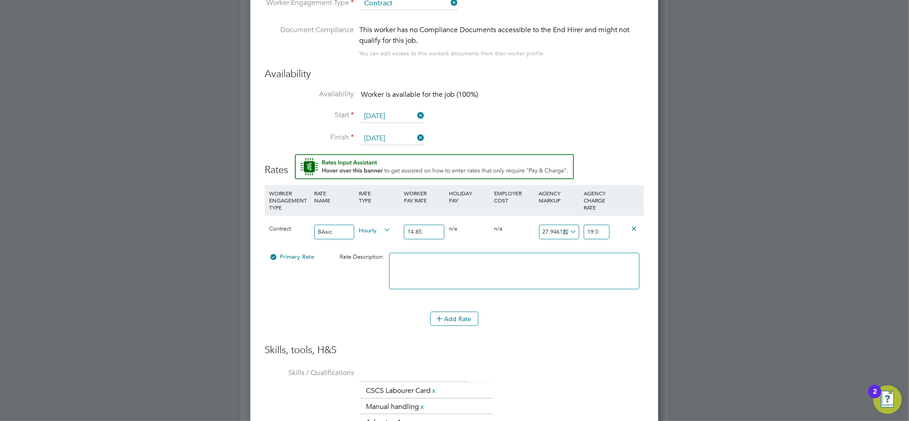
type input "28.013468013468014"
type input "19.01"
drag, startPoint x: 433, startPoint y: 227, endPoint x: 389, endPoint y: 232, distance: 44.0
click at [389, 232] on div "Contract BAsic Hourly 14.85 0 n/a 0 n/a 28.013468013468014 4.16 % 19.01" at bounding box center [454, 231] width 379 height 33
type input "1"
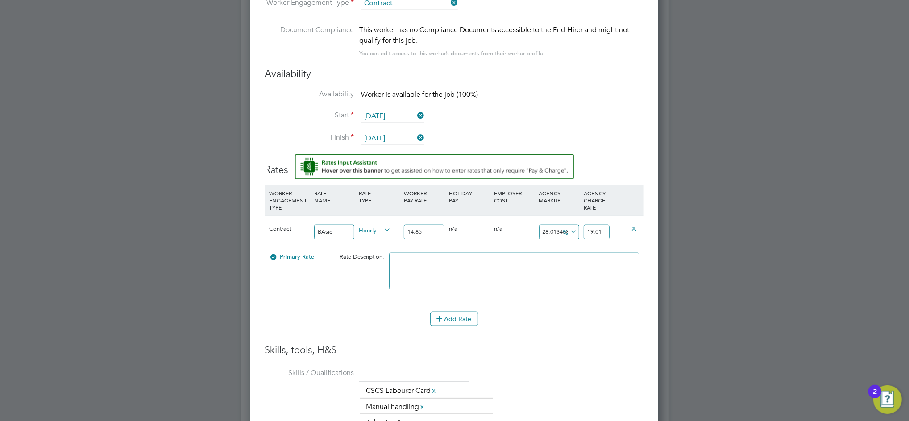
type input "1.2801346801346802"
type input "16"
type input "20.482154882154884"
type input "16.8"
type input "21.506262626262625"
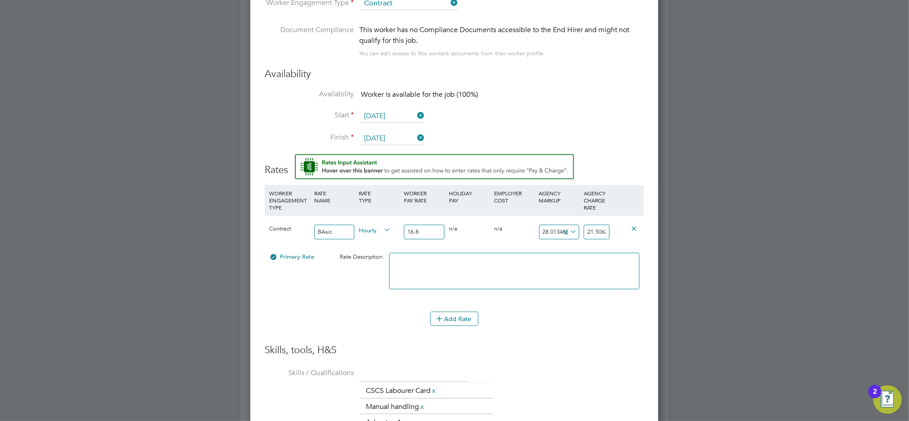
type input "16.85"
type input "21.57026936026936"
type input "16.85"
type input "-94.06528189910979"
type input "1"
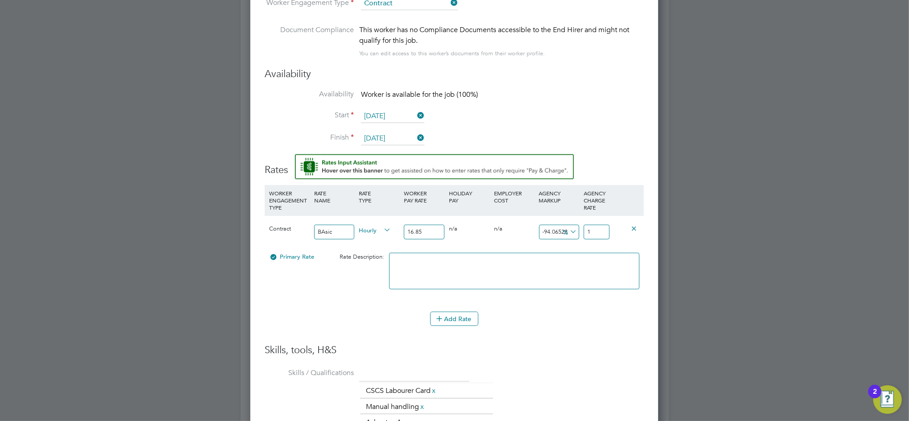
type input "12.759643916913946"
type input "19.0"
type input "12.818991097922849"
type input "19.01"
click at [639, 354] on h3 "Skills, tools, H&S" at bounding box center [454, 350] width 379 height 13
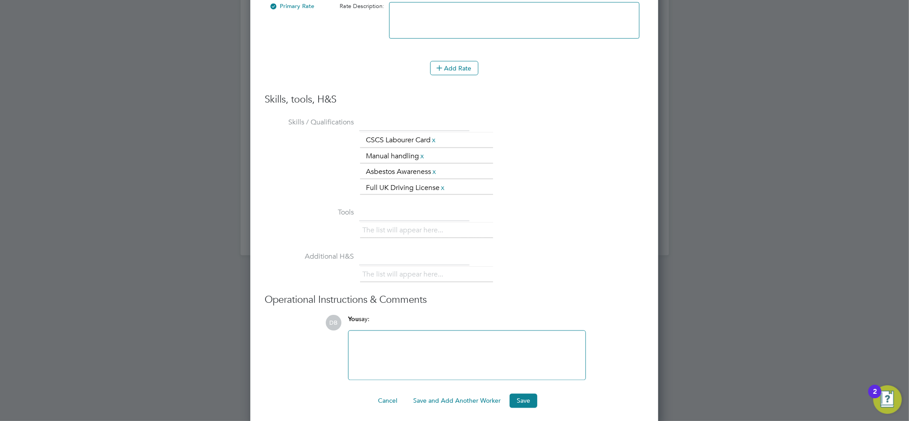
scroll to position [969, 0]
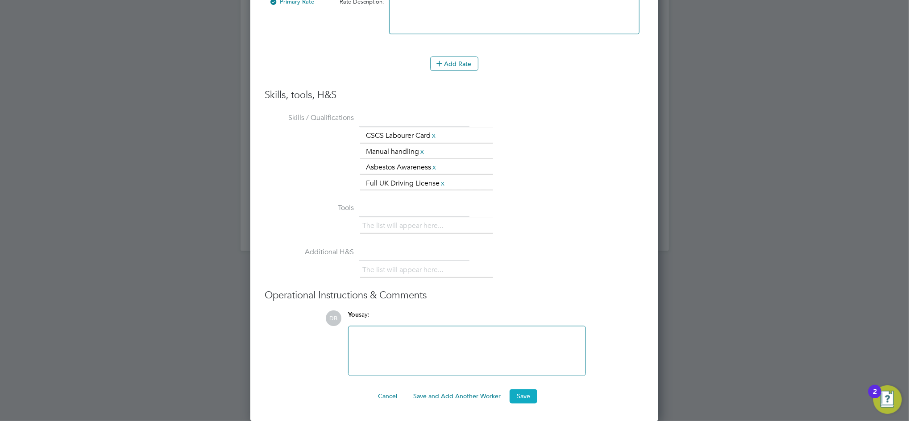
click at [522, 392] on button "Save" at bounding box center [523, 396] width 28 height 14
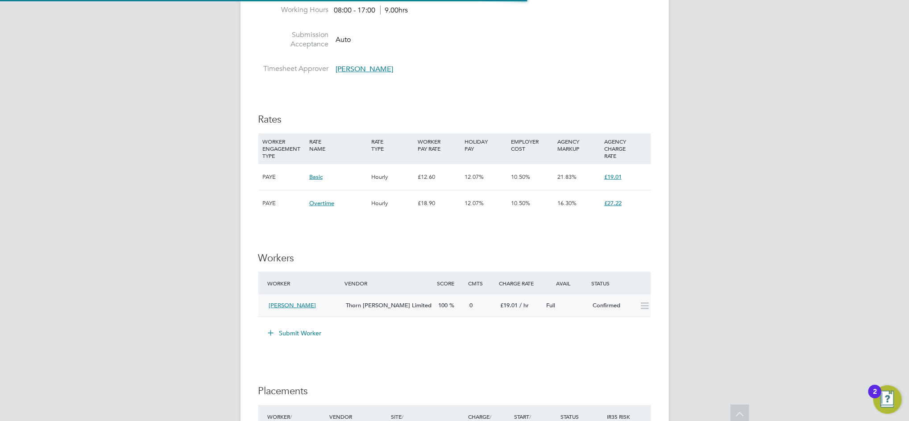
scroll to position [15, 93]
click at [629, 302] on div "Confirmed" at bounding box center [612, 305] width 46 height 15
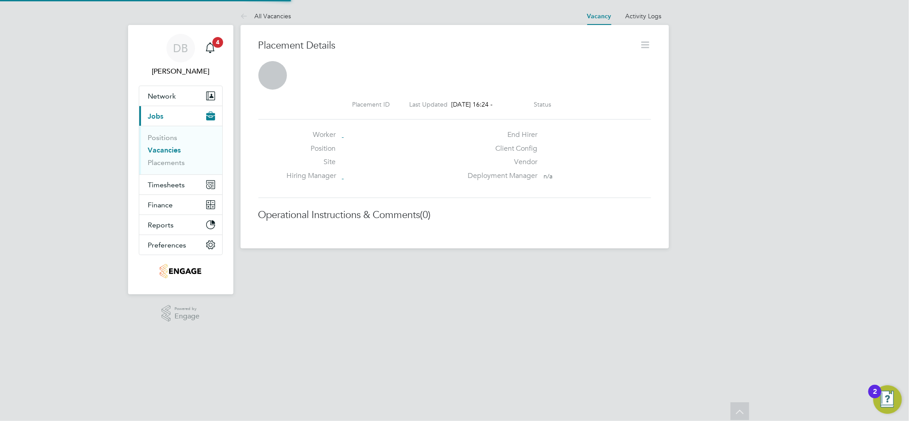
scroll to position [4, 4]
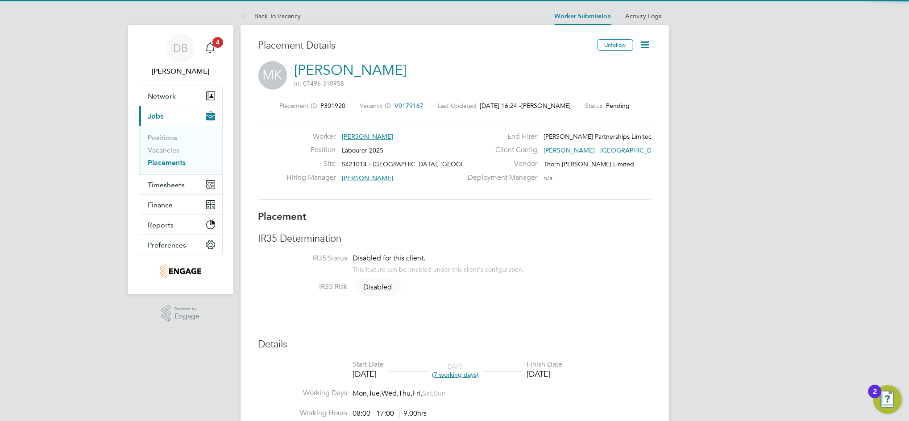
click at [648, 48] on icon at bounding box center [645, 44] width 11 height 11
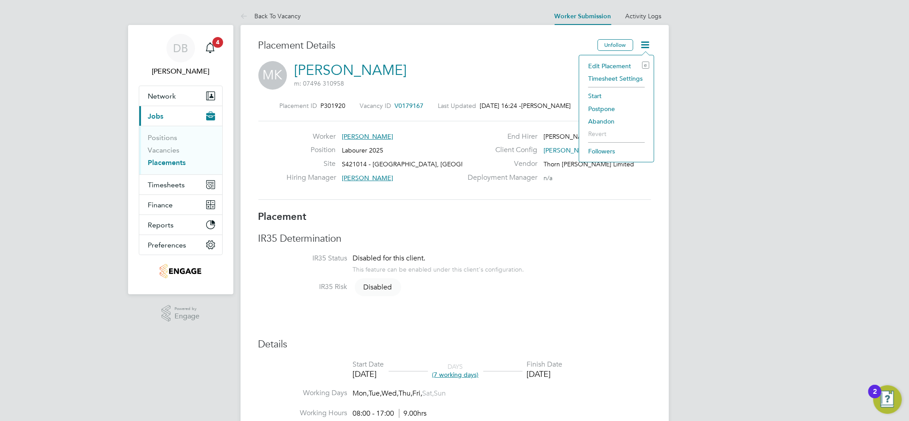
click at [612, 77] on li "Timesheet Settings" at bounding box center [617, 78] width 66 height 12
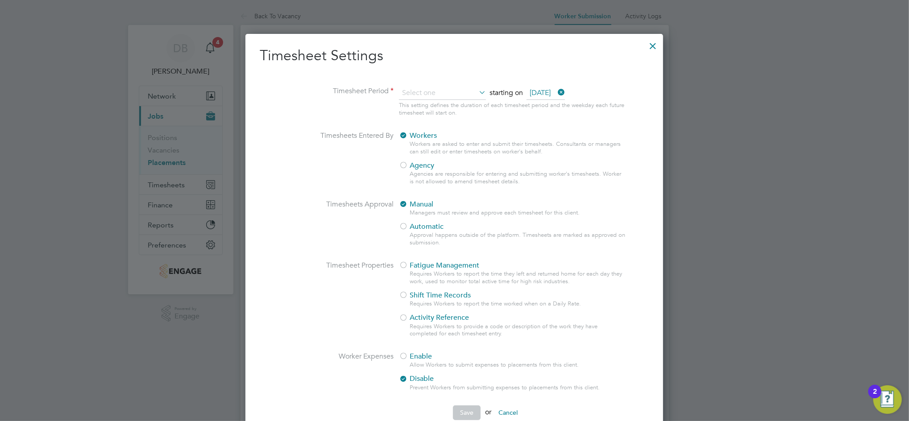
click at [477, 91] on icon at bounding box center [477, 92] width 0 height 12
click at [438, 93] on input at bounding box center [442, 93] width 87 height 13
click at [423, 104] on li "Weekly" at bounding box center [436, 106] width 77 height 12
type input "Weekly"
click at [402, 163] on div at bounding box center [403, 166] width 9 height 9
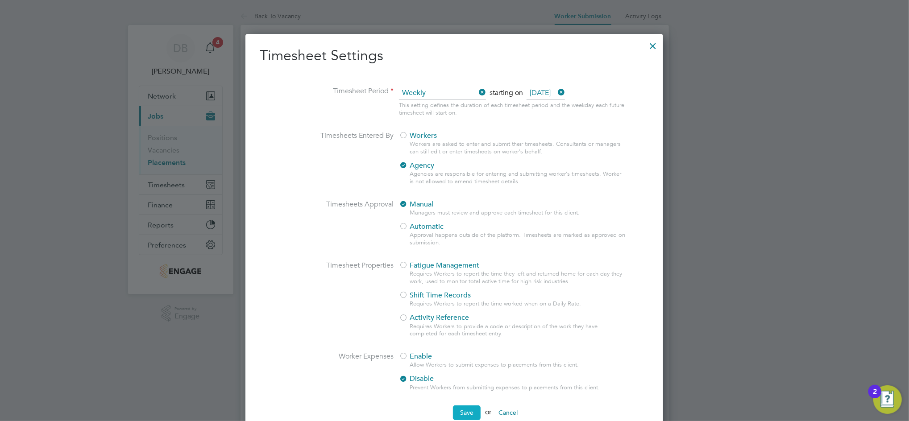
click at [467, 415] on button "Save" at bounding box center [467, 413] width 28 height 14
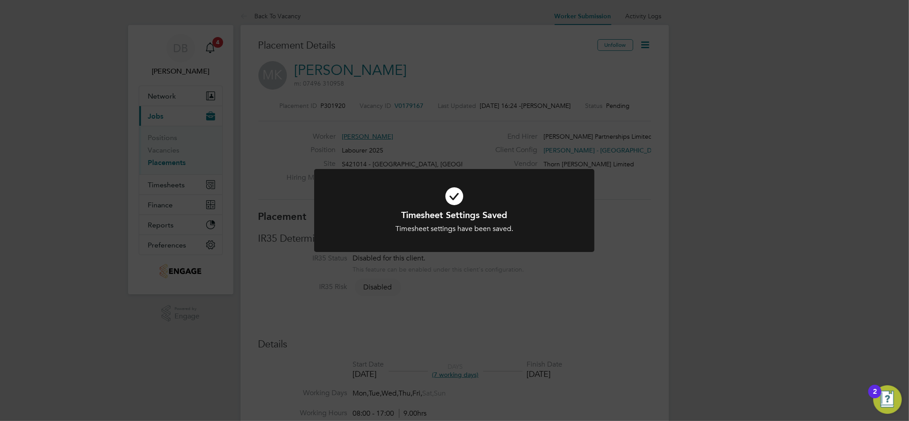
click at [666, 195] on div "Timesheet Settings Saved Timesheet settings have been saved. Cancel Okay" at bounding box center [454, 210] width 909 height 421
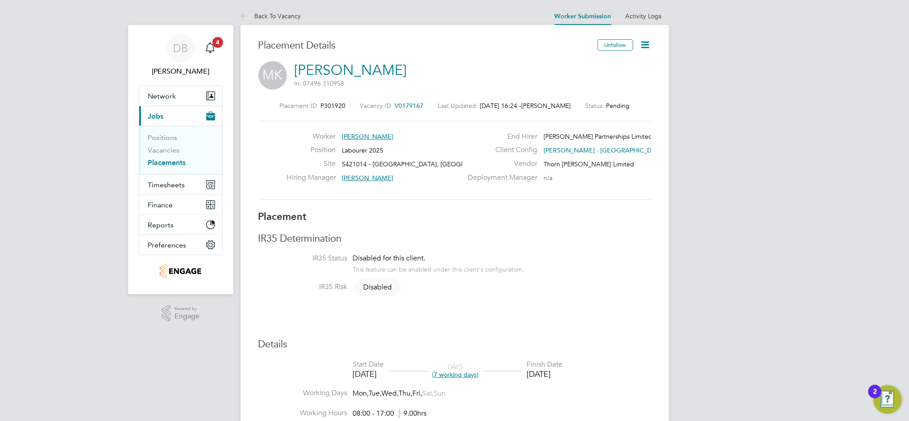
click at [645, 47] on icon at bounding box center [645, 44] width 11 height 11
click at [596, 95] on li "Start" at bounding box center [617, 96] width 66 height 12
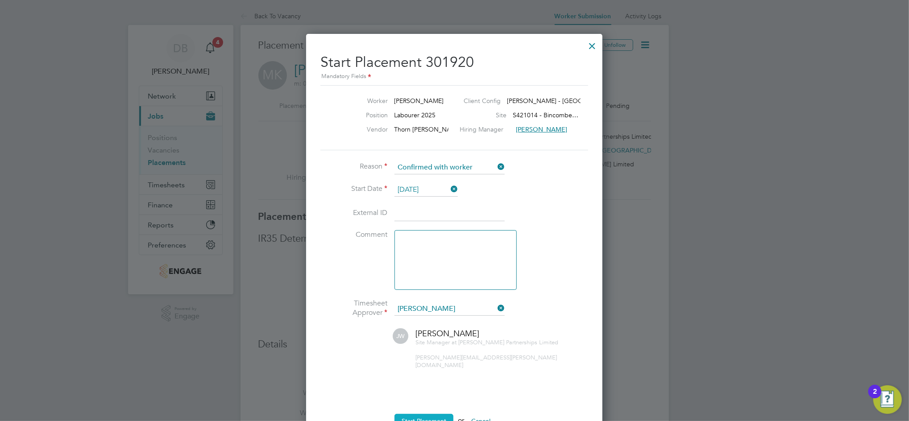
click at [430, 414] on button "Start Placement" at bounding box center [423, 421] width 59 height 14
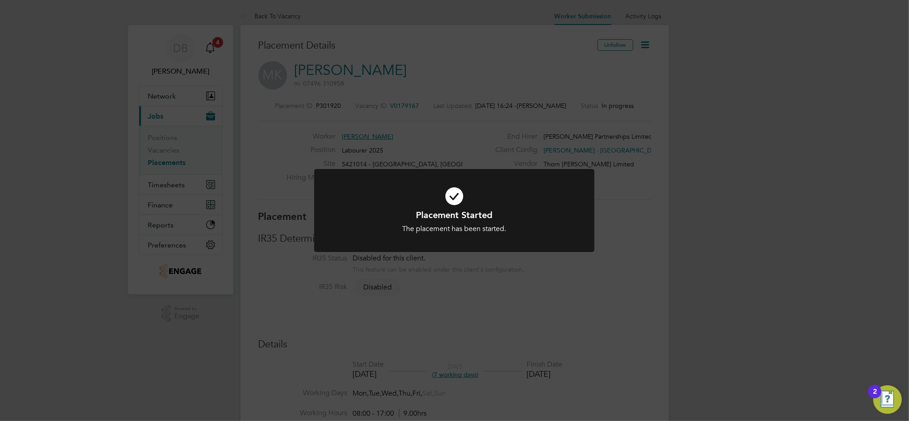
click at [667, 219] on div "Placement Started The placement has been started. Cancel Okay" at bounding box center [454, 210] width 909 height 421
